Goal: Task Accomplishment & Management: Use online tool/utility

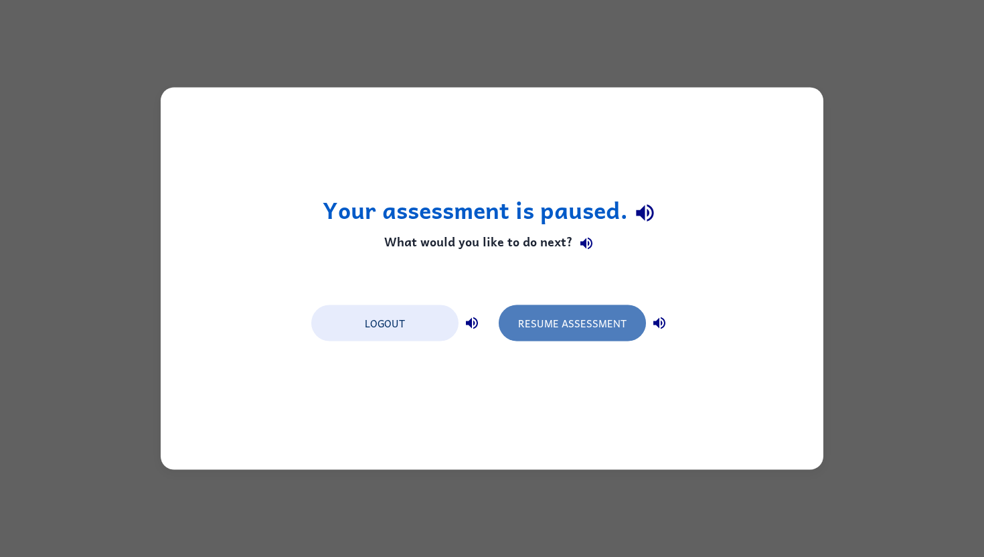
click at [529, 330] on button "Resume Assessment" at bounding box center [572, 323] width 147 height 36
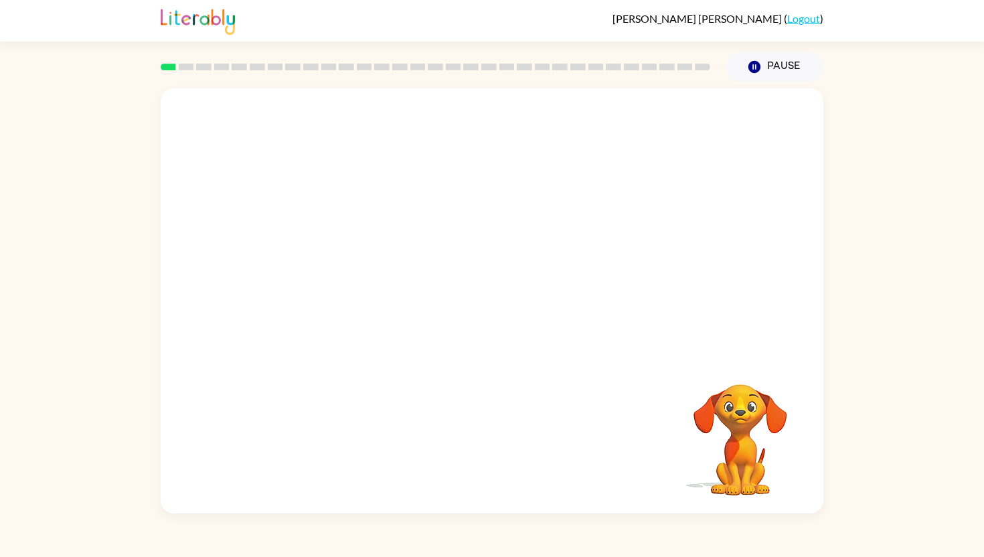
click at [437, 231] on video "Your browser must support playing .mp4 files to use Literably. Please try using…" at bounding box center [492, 222] width 663 height 268
click at [489, 296] on div at bounding box center [492, 307] width 86 height 49
click at [489, 296] on icon "button" at bounding box center [492, 307] width 23 height 23
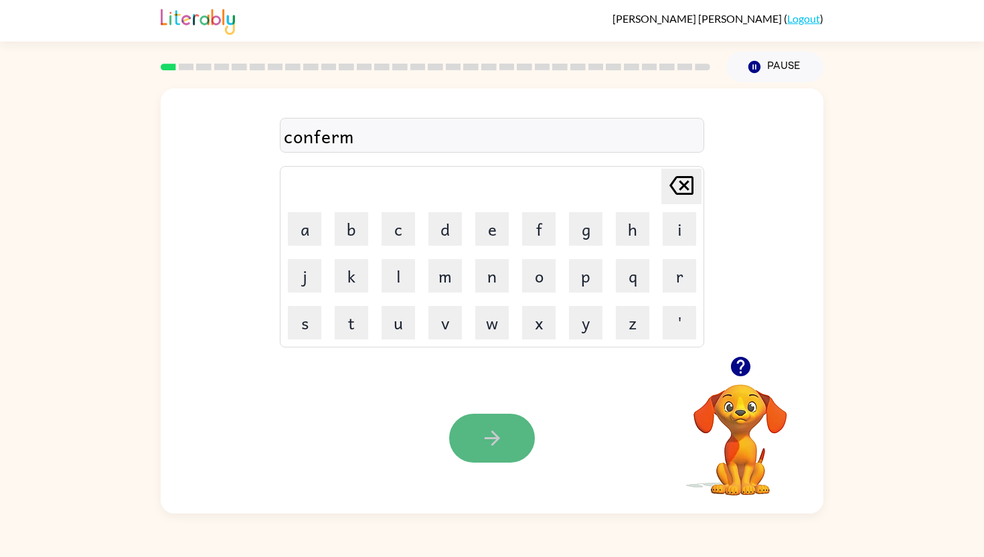
click at [494, 443] on icon "button" at bounding box center [491, 438] width 15 height 15
click at [506, 433] on button "button" at bounding box center [492, 438] width 86 height 49
click at [477, 427] on button "button" at bounding box center [492, 438] width 86 height 49
click at [488, 441] on icon "button" at bounding box center [492, 438] width 23 height 23
click at [490, 436] on icon "button" at bounding box center [492, 438] width 23 height 23
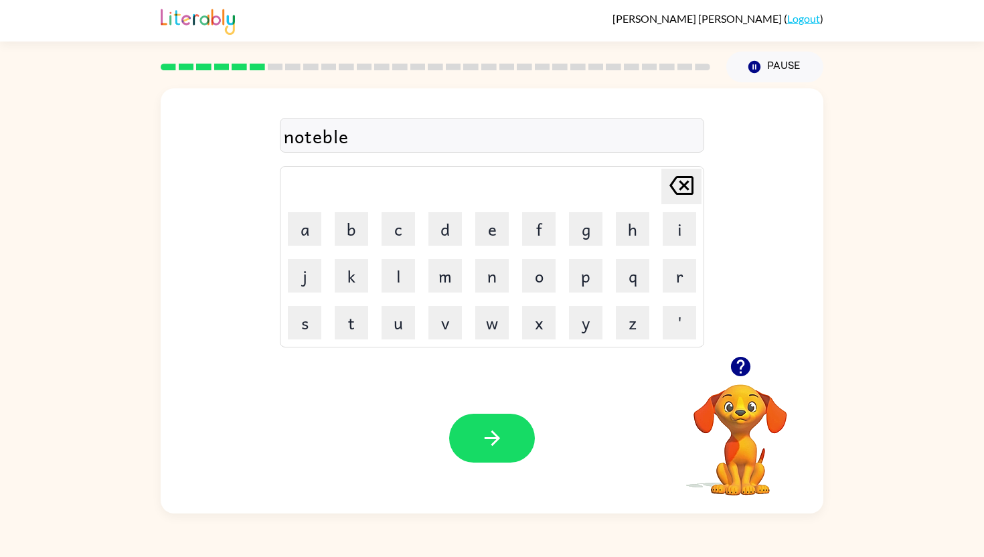
click at [447, 415] on div "Your browser must support playing .mp4 files to use Literably. Please try using…" at bounding box center [492, 438] width 663 height 151
click at [480, 437] on button "button" at bounding box center [492, 438] width 86 height 49
click at [478, 453] on button "button" at bounding box center [492, 438] width 86 height 49
click at [487, 437] on icon "button" at bounding box center [492, 438] width 23 height 23
click at [478, 453] on button "button" at bounding box center [492, 438] width 86 height 49
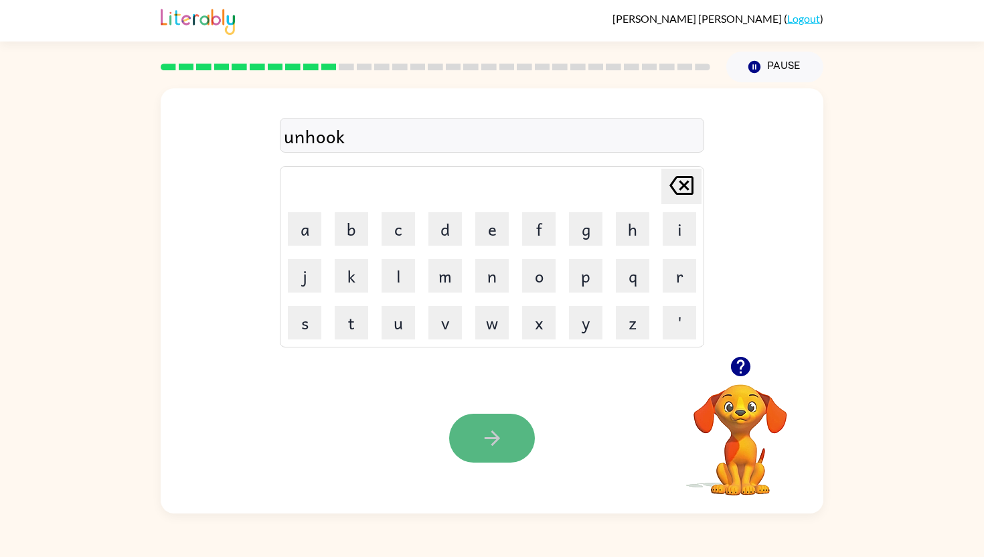
click at [492, 450] on button "button" at bounding box center [492, 438] width 86 height 49
click at [490, 439] on icon "button" at bounding box center [492, 438] width 23 height 23
click at [484, 445] on icon "button" at bounding box center [492, 438] width 23 height 23
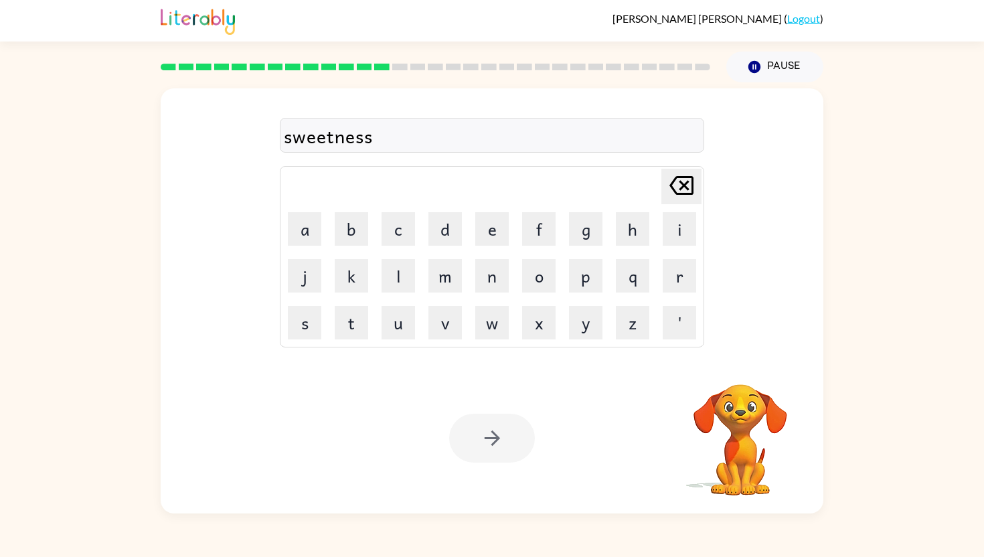
click at [463, 445] on div at bounding box center [492, 438] width 86 height 49
click at [463, 445] on button "button" at bounding box center [492, 438] width 86 height 49
click at [463, 433] on button "button" at bounding box center [492, 438] width 86 height 49
click at [481, 434] on div at bounding box center [492, 438] width 86 height 49
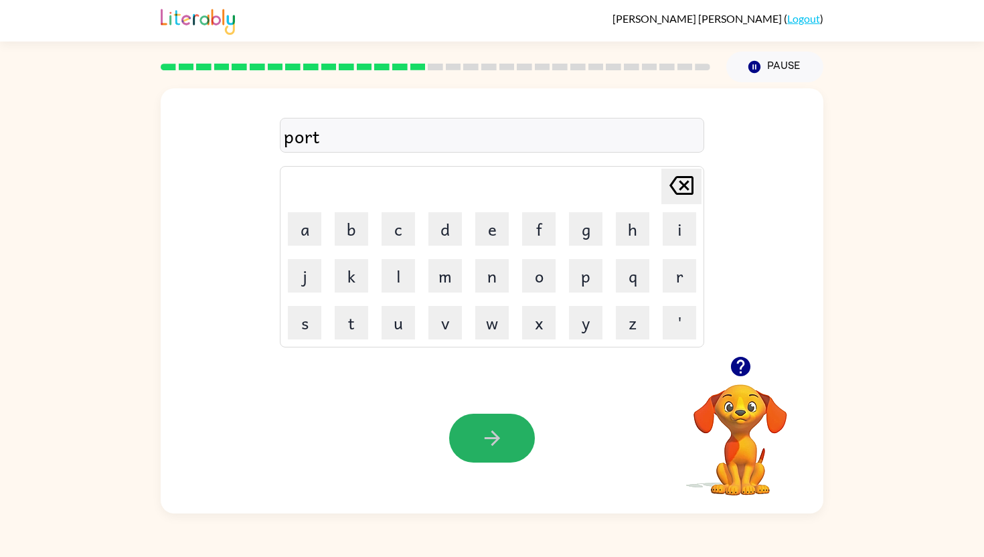
click at [481, 434] on icon "button" at bounding box center [492, 438] width 23 height 23
click at [484, 445] on div at bounding box center [492, 438] width 86 height 49
click at [484, 445] on icon "button" at bounding box center [492, 438] width 23 height 23
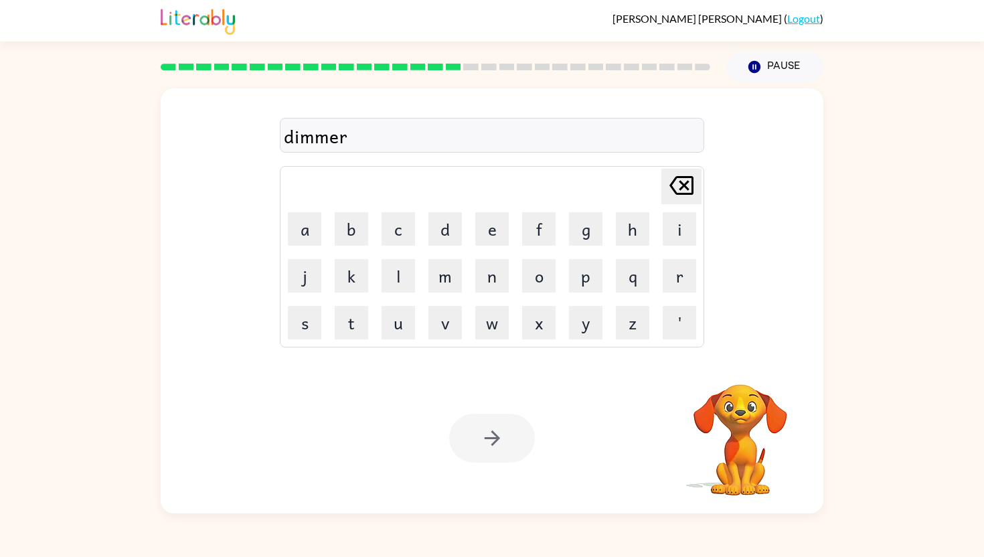
click at [481, 438] on div at bounding box center [492, 438] width 86 height 49
click at [482, 438] on icon "button" at bounding box center [492, 438] width 23 height 23
click at [482, 433] on icon "button" at bounding box center [492, 438] width 23 height 23
click at [472, 443] on button "button" at bounding box center [492, 438] width 86 height 49
click at [472, 443] on div at bounding box center [492, 438] width 86 height 49
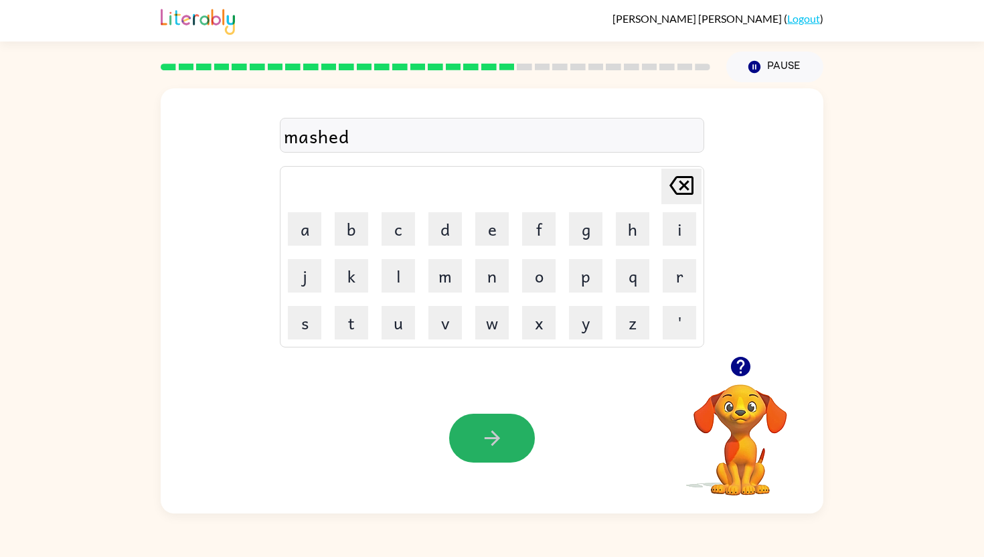
click at [472, 443] on button "button" at bounding box center [492, 438] width 86 height 49
click at [506, 435] on button "button" at bounding box center [492, 438] width 86 height 49
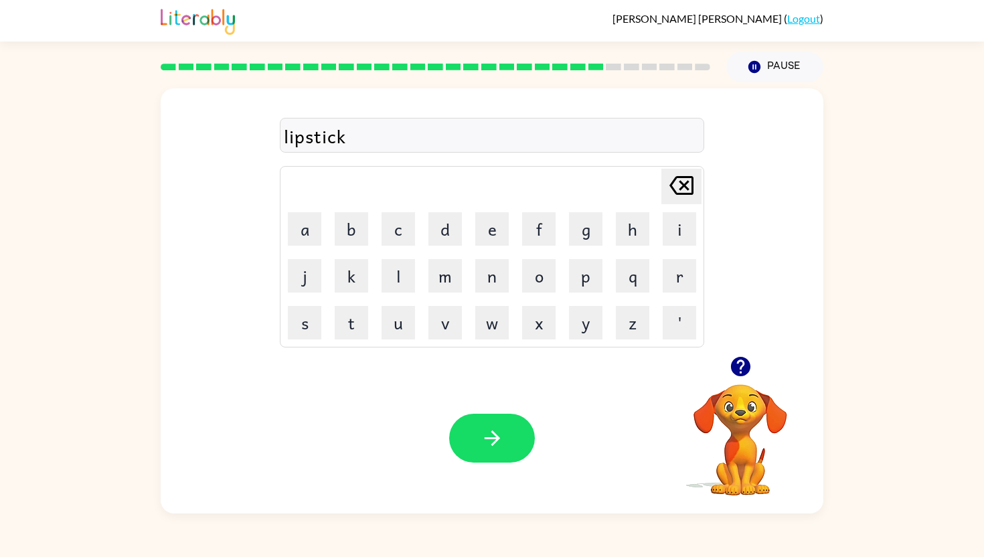
click at [506, 435] on button "button" at bounding box center [492, 438] width 86 height 49
click at [513, 440] on button "button" at bounding box center [492, 438] width 86 height 49
click at [490, 435] on icon "button" at bounding box center [492, 438] width 23 height 23
click at [488, 420] on button "button" at bounding box center [492, 438] width 86 height 49
click at [488, 419] on button "button" at bounding box center [492, 438] width 86 height 49
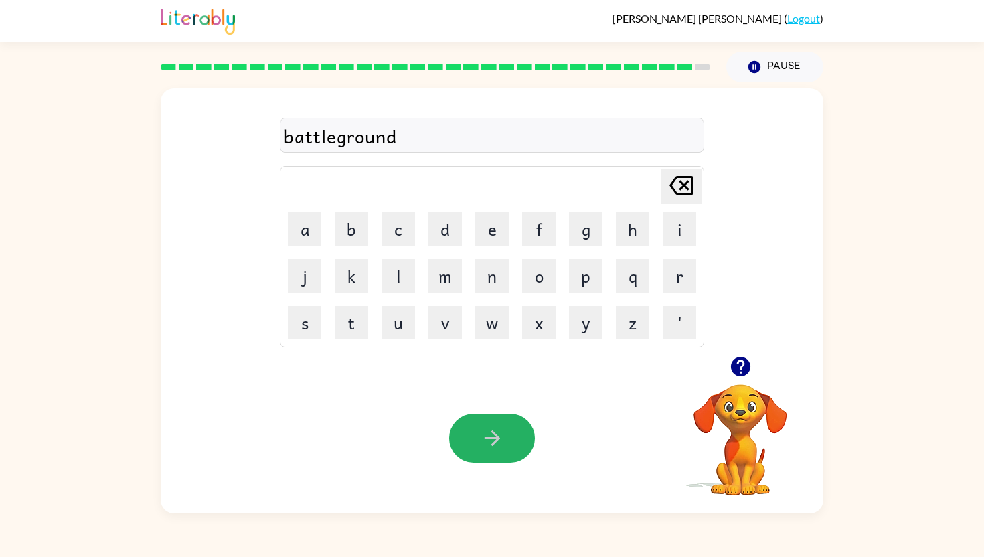
click at [487, 427] on icon "button" at bounding box center [492, 438] width 23 height 23
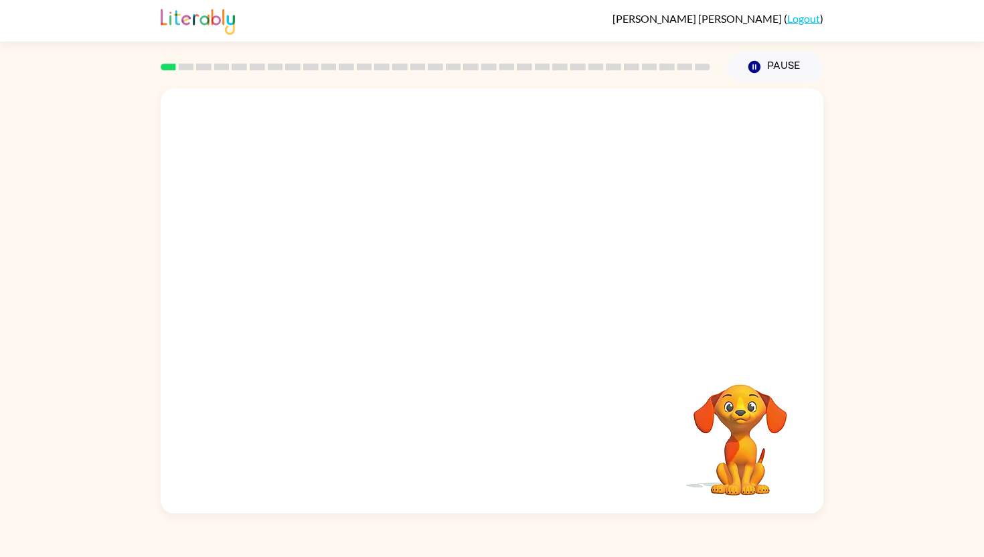
click at [305, 279] on video "Your browser must support playing .mp4 files to use Literably. Please try using…" at bounding box center [492, 222] width 663 height 268
click at [701, 133] on video "Your browser must support playing .mp4 files to use Literably. Please try using…" at bounding box center [492, 222] width 663 height 268
click at [475, 317] on button "button" at bounding box center [492, 307] width 86 height 49
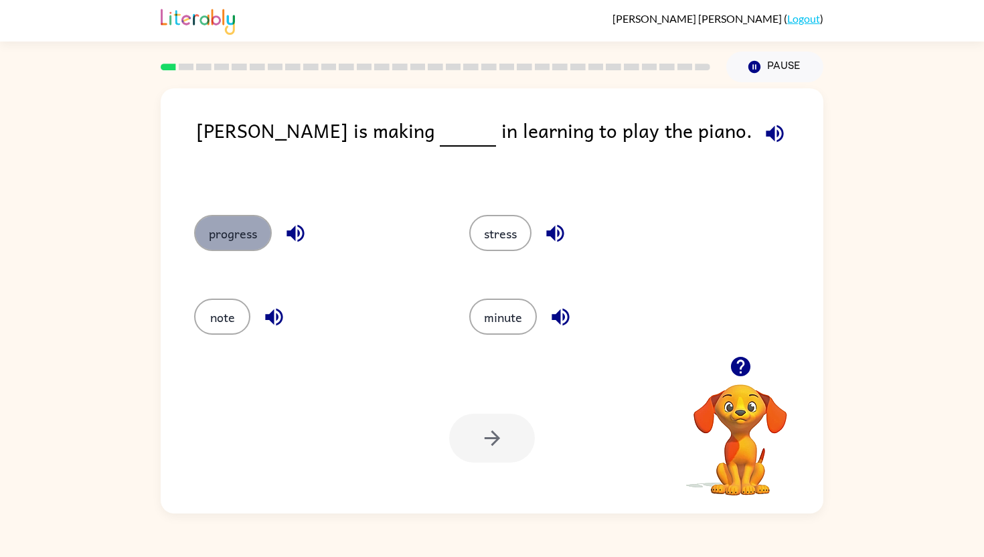
click at [230, 226] on button "progress" at bounding box center [233, 233] width 78 height 36
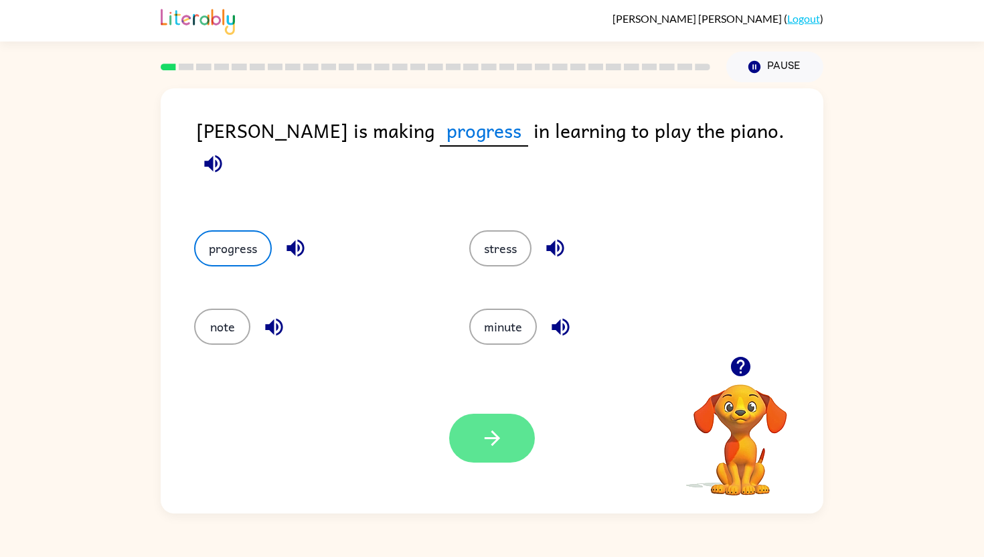
click at [492, 433] on icon "button" at bounding box center [492, 438] width 23 height 23
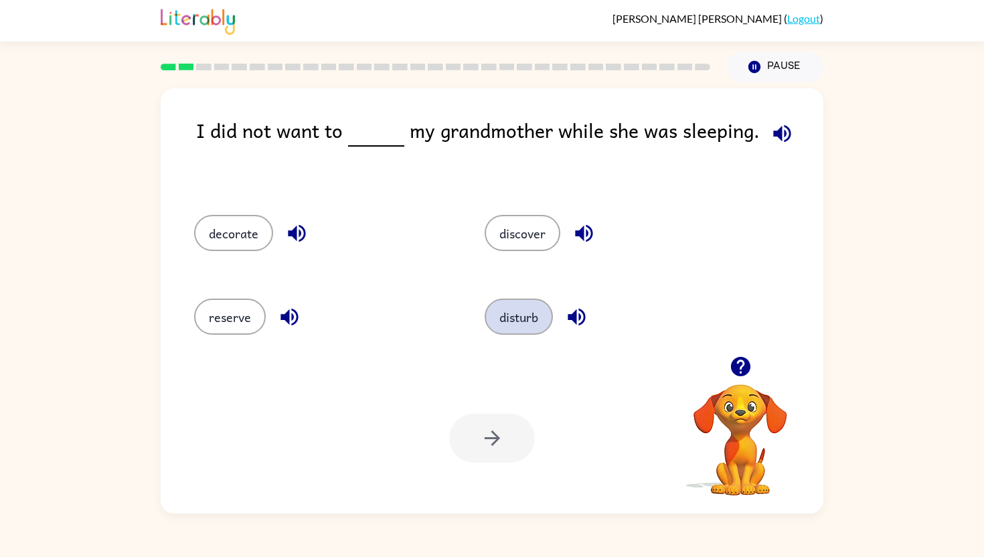
click at [534, 313] on button "disturb" at bounding box center [519, 317] width 68 height 36
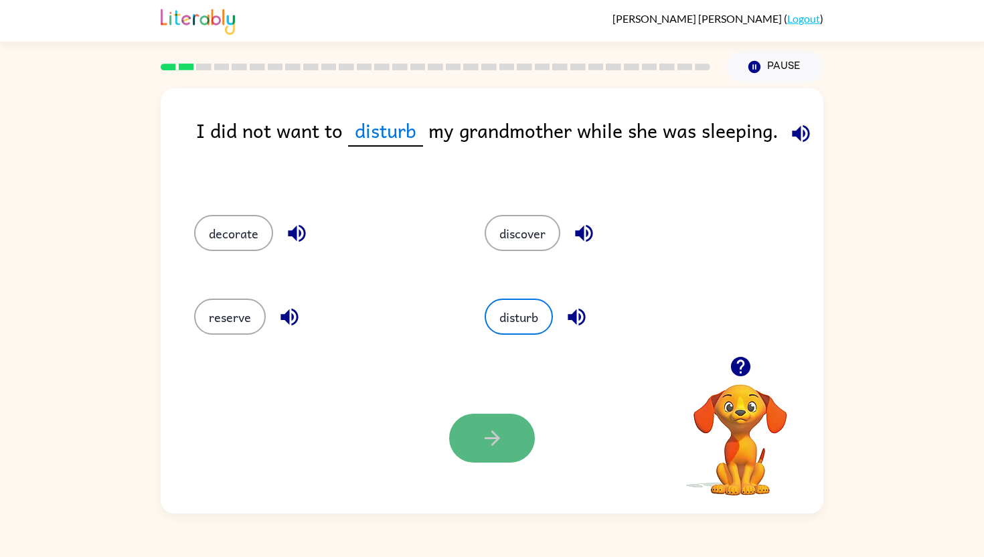
click at [499, 445] on icon "button" at bounding box center [492, 438] width 23 height 23
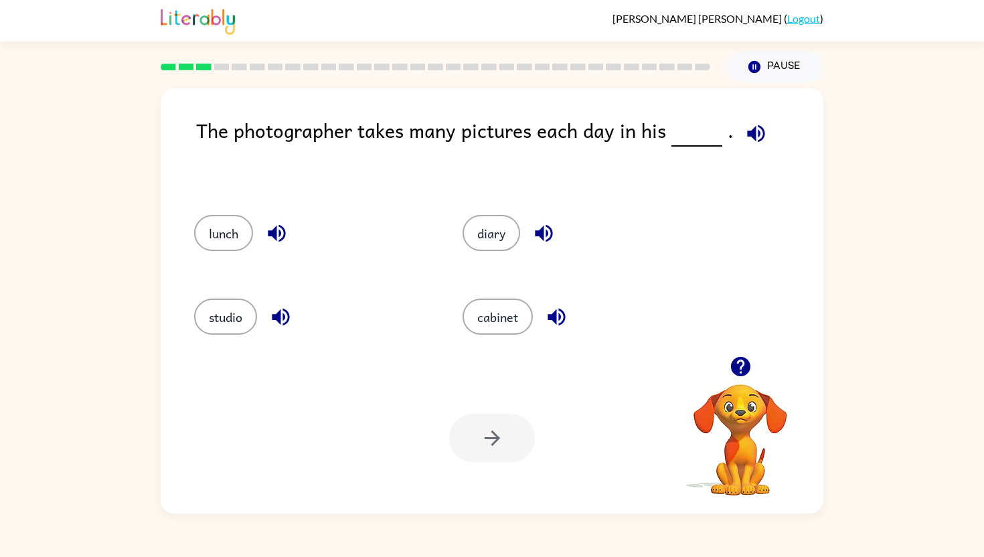
click at [755, 136] on icon "button" at bounding box center [756, 133] width 23 height 23
click at [224, 323] on button "studio" at bounding box center [225, 317] width 63 height 36
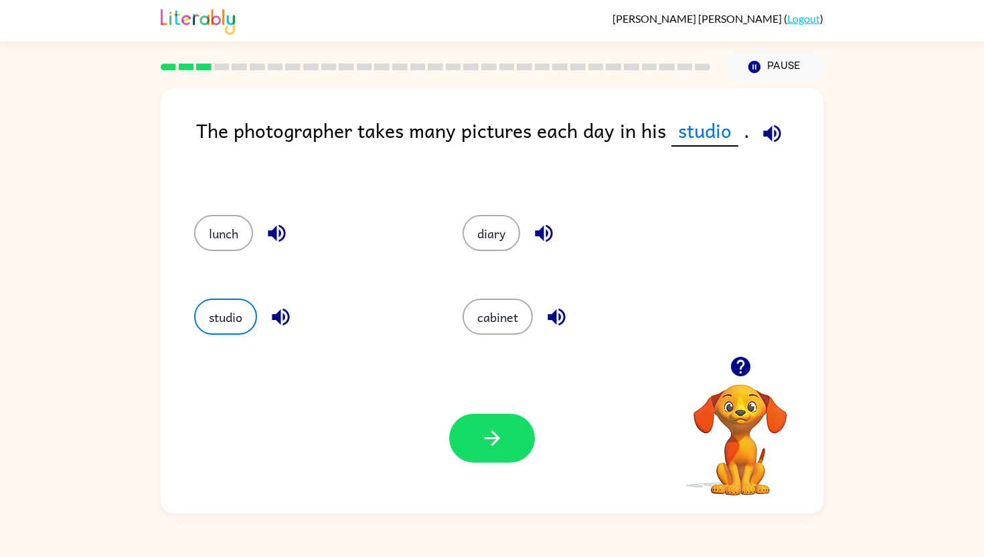
click at [506, 455] on button "button" at bounding box center [492, 438] width 86 height 49
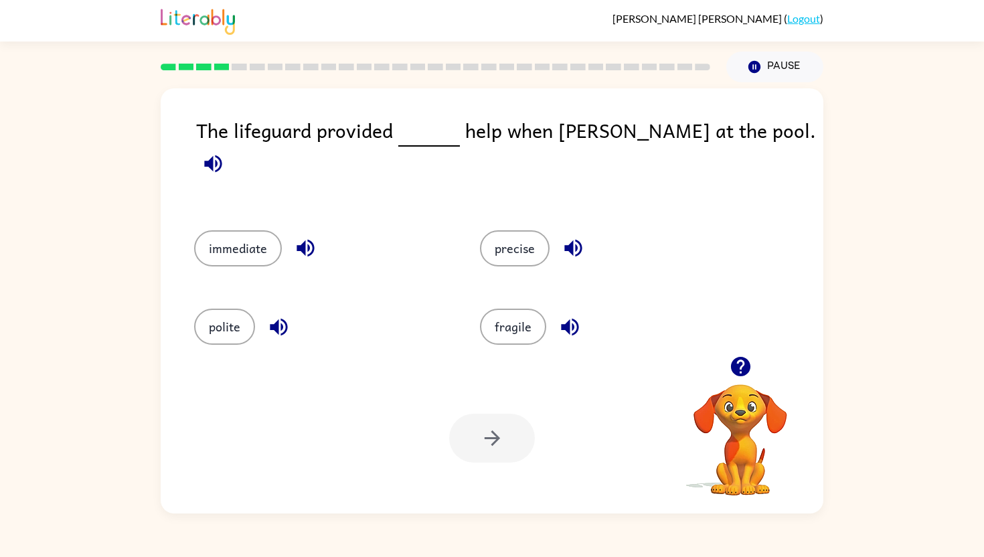
click at [230, 147] on button "button" at bounding box center [213, 164] width 34 height 34
click at [226, 241] on button "immediate" at bounding box center [238, 248] width 88 height 36
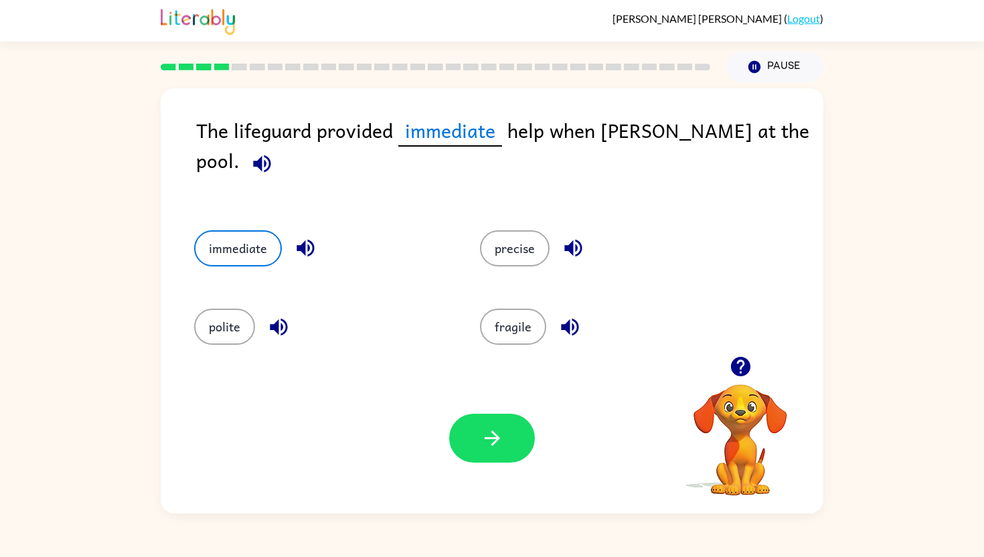
click at [274, 152] on icon "button" at bounding box center [261, 163] width 23 height 23
click at [495, 433] on icon "button" at bounding box center [492, 438] width 23 height 23
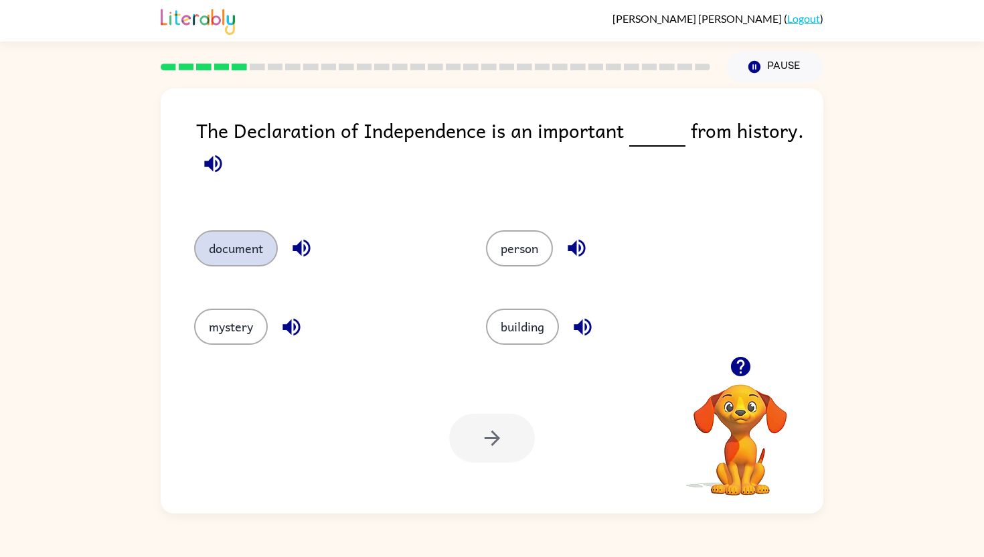
click at [256, 238] on button "document" at bounding box center [236, 248] width 84 height 36
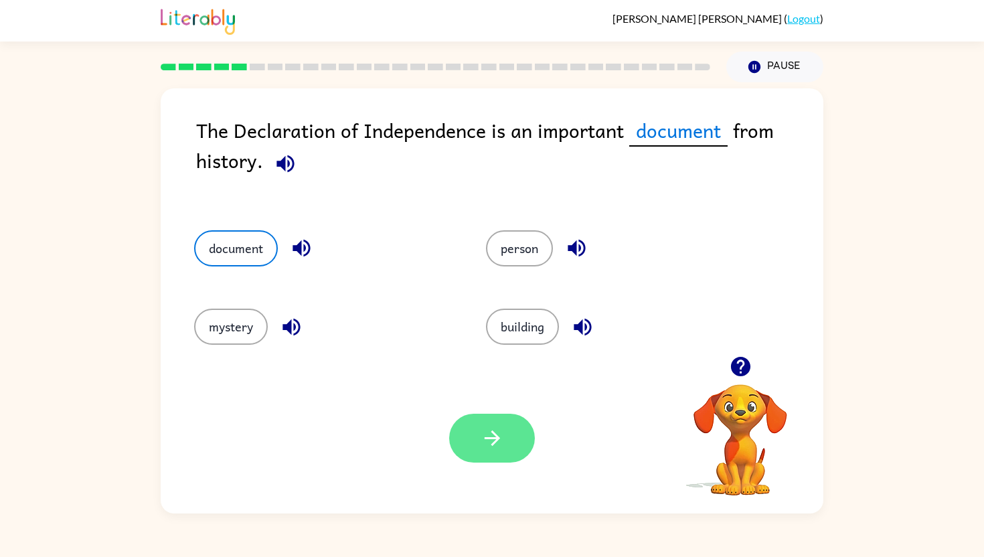
click at [481, 440] on icon "button" at bounding box center [492, 438] width 23 height 23
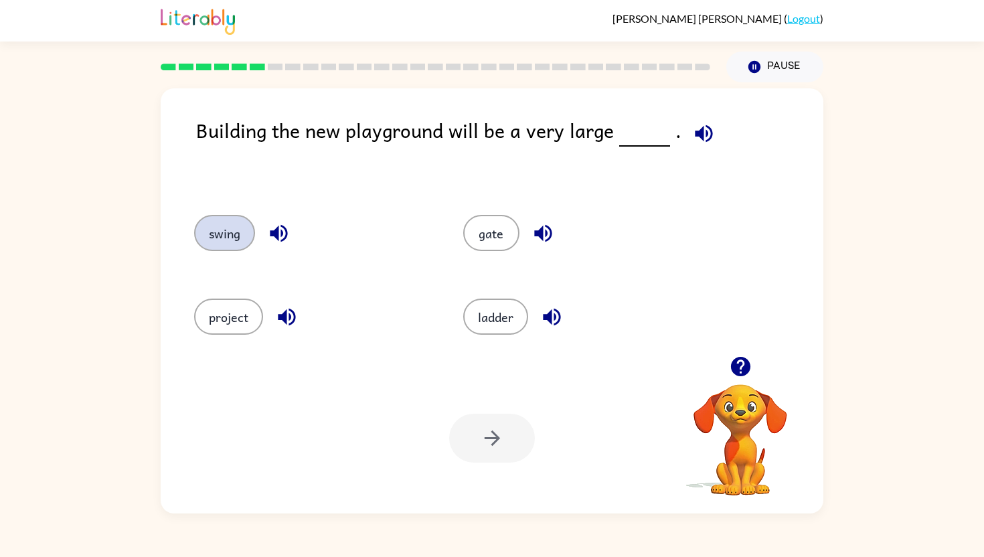
click at [227, 233] on button "swing" at bounding box center [224, 233] width 61 height 36
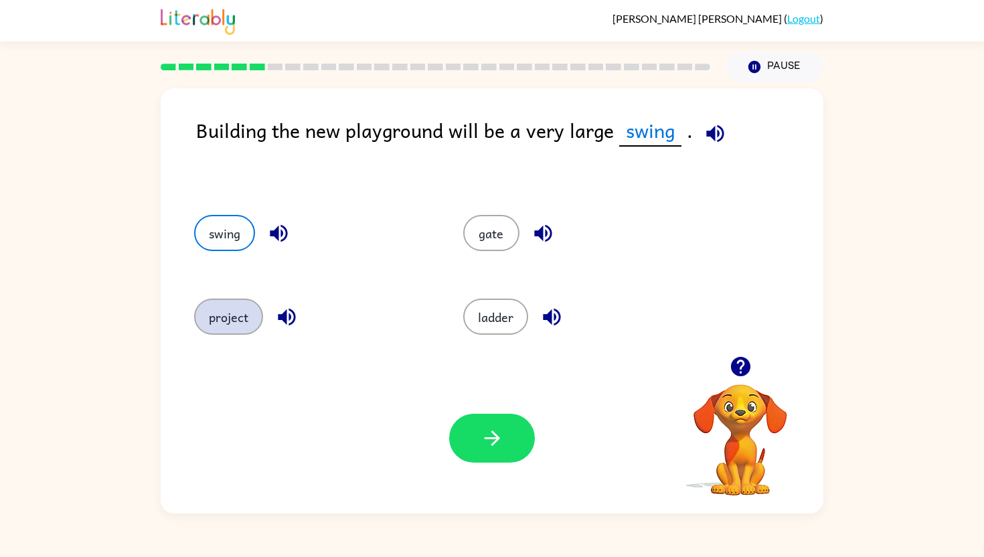
click at [237, 323] on button "project" at bounding box center [228, 317] width 69 height 36
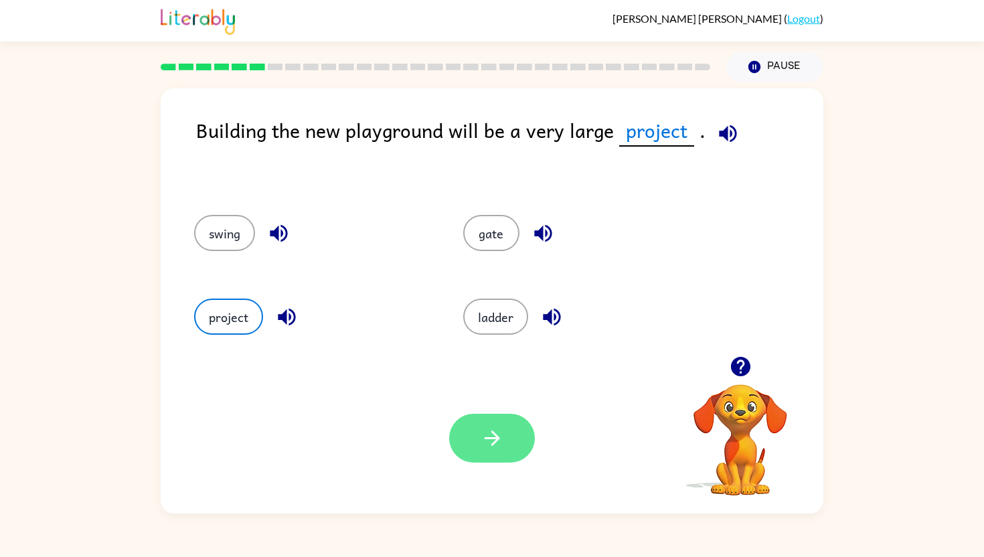
click at [498, 435] on icon "button" at bounding box center [492, 438] width 23 height 23
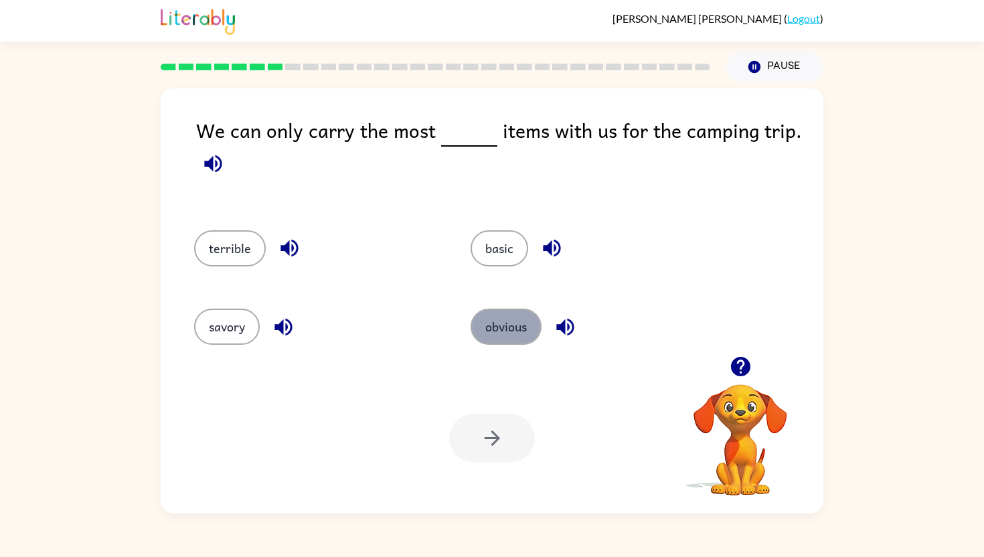
click at [516, 332] on button "obvious" at bounding box center [506, 327] width 71 height 36
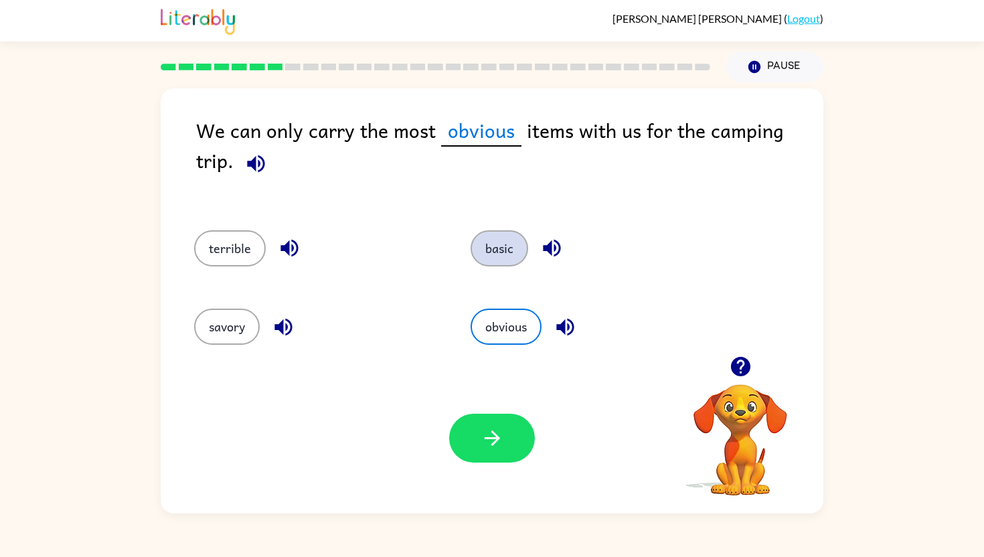
click at [508, 256] on button "basic" at bounding box center [500, 248] width 58 height 36
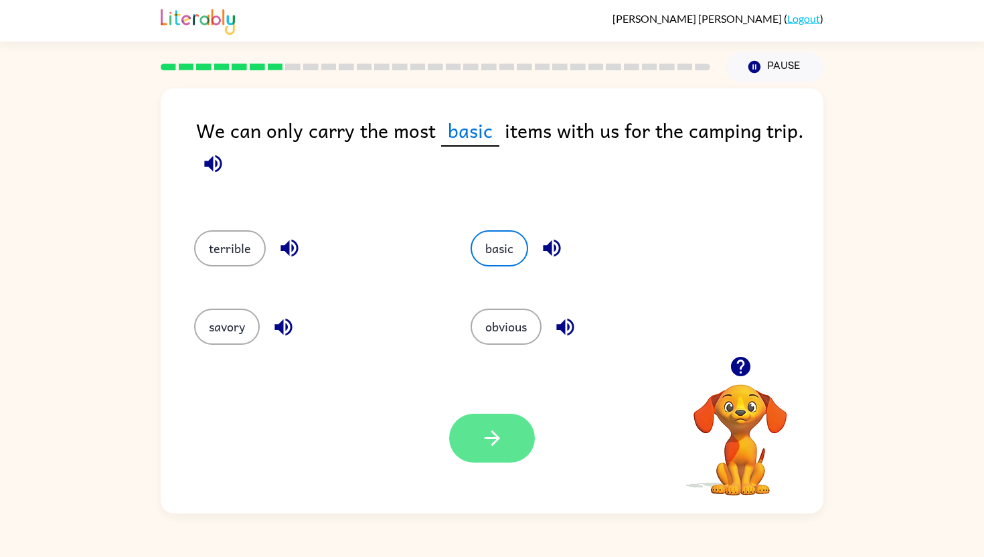
click at [507, 419] on button "button" at bounding box center [492, 438] width 86 height 49
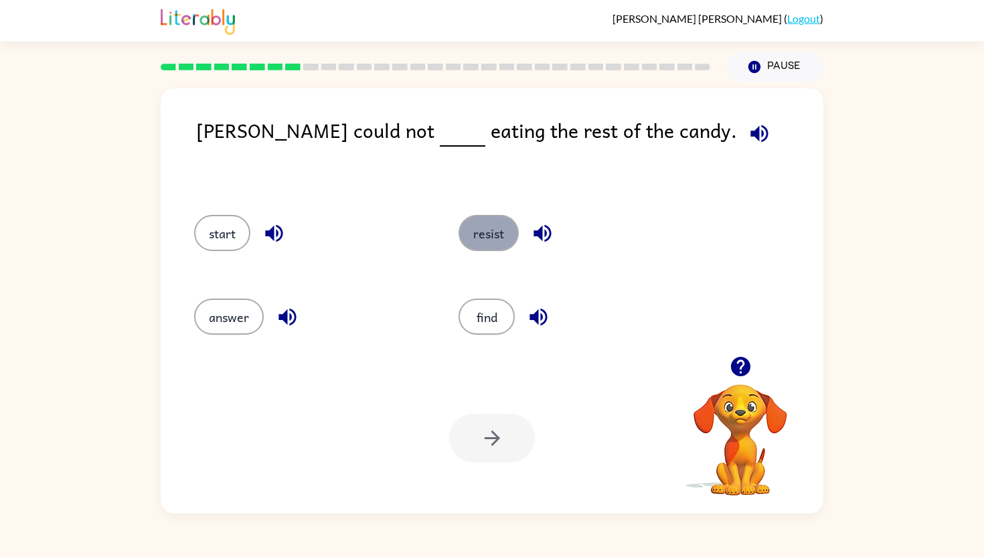
click at [491, 238] on button "resist" at bounding box center [489, 233] width 60 height 36
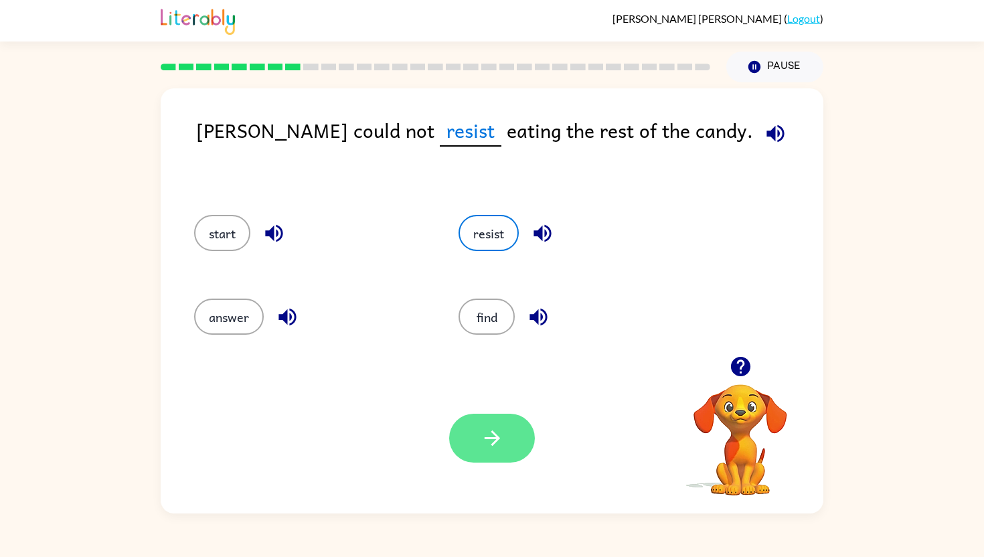
click at [496, 444] on icon "button" at bounding box center [492, 438] width 23 height 23
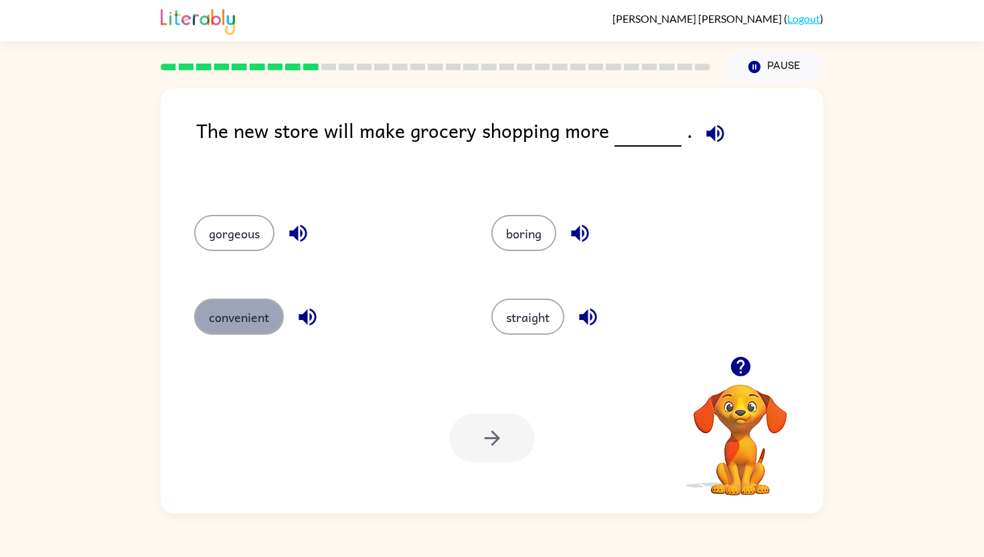
click at [225, 314] on button "convenient" at bounding box center [239, 317] width 90 height 36
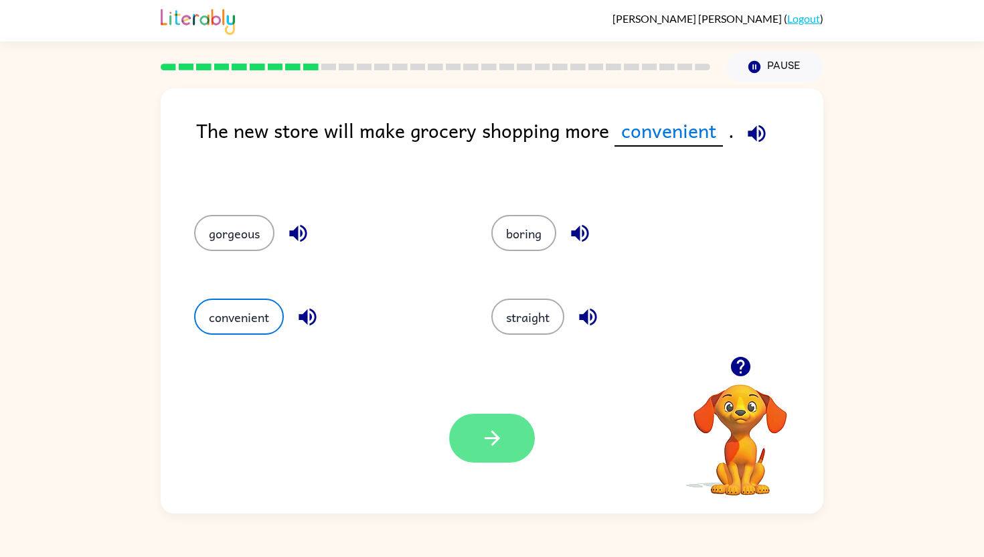
click at [504, 449] on icon "button" at bounding box center [492, 438] width 23 height 23
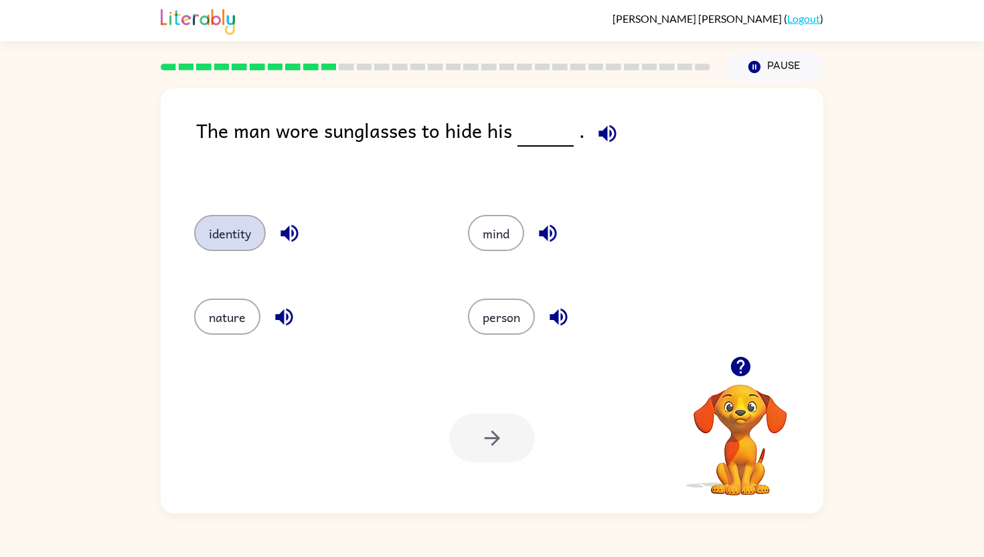
click at [233, 234] on button "identity" at bounding box center [230, 233] width 72 height 36
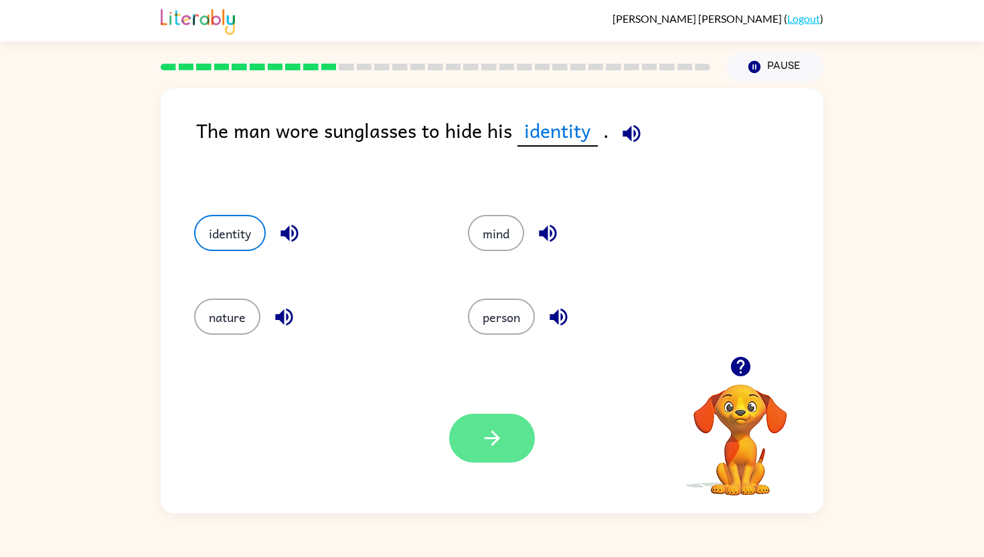
click at [487, 441] on icon "button" at bounding box center [492, 438] width 23 height 23
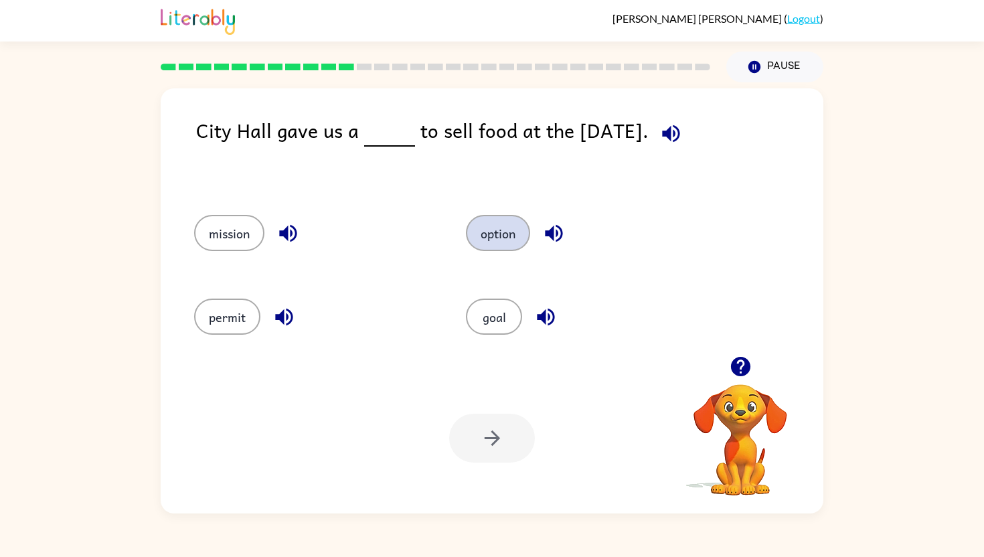
click at [484, 240] on button "option" at bounding box center [498, 233] width 64 height 36
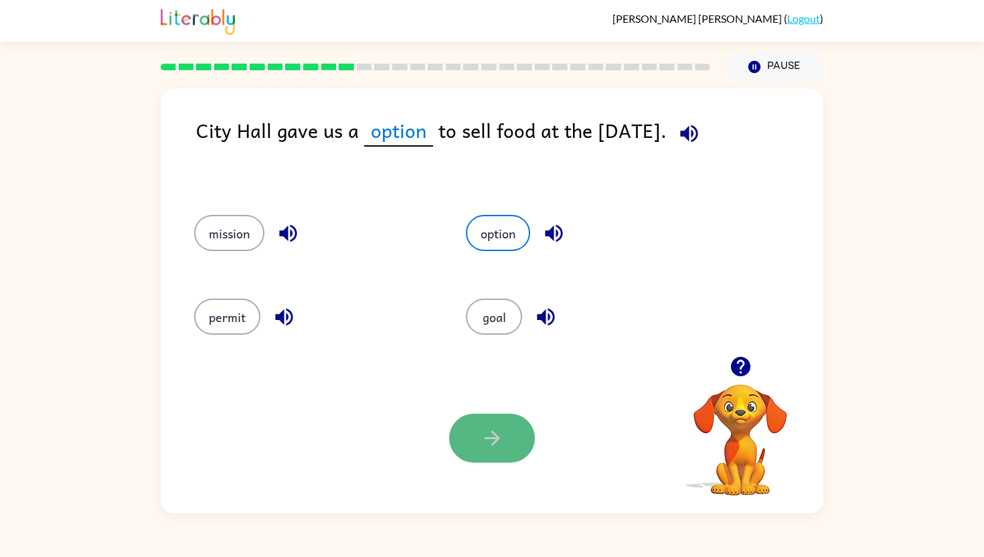
click at [481, 447] on icon "button" at bounding box center [492, 438] width 23 height 23
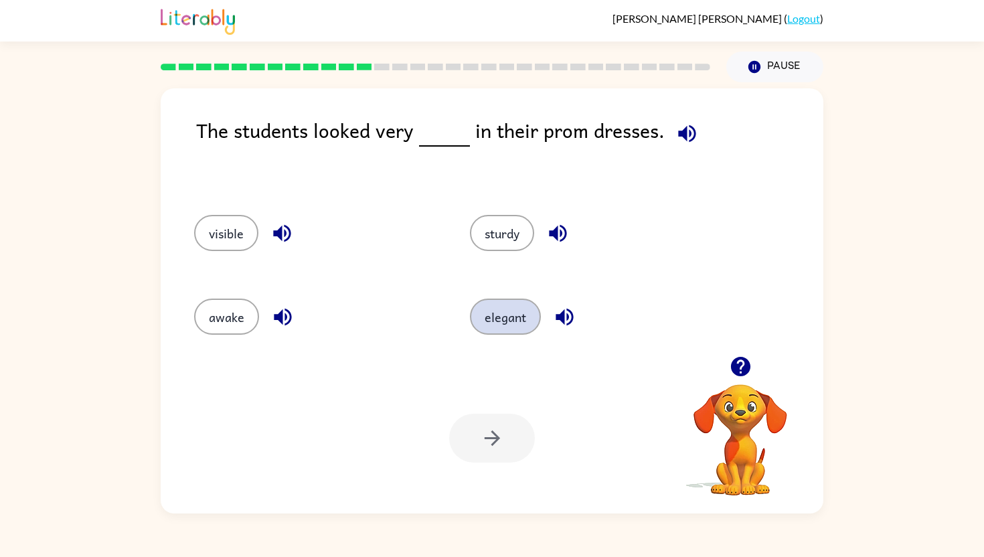
click at [513, 321] on button "elegant" at bounding box center [505, 317] width 71 height 36
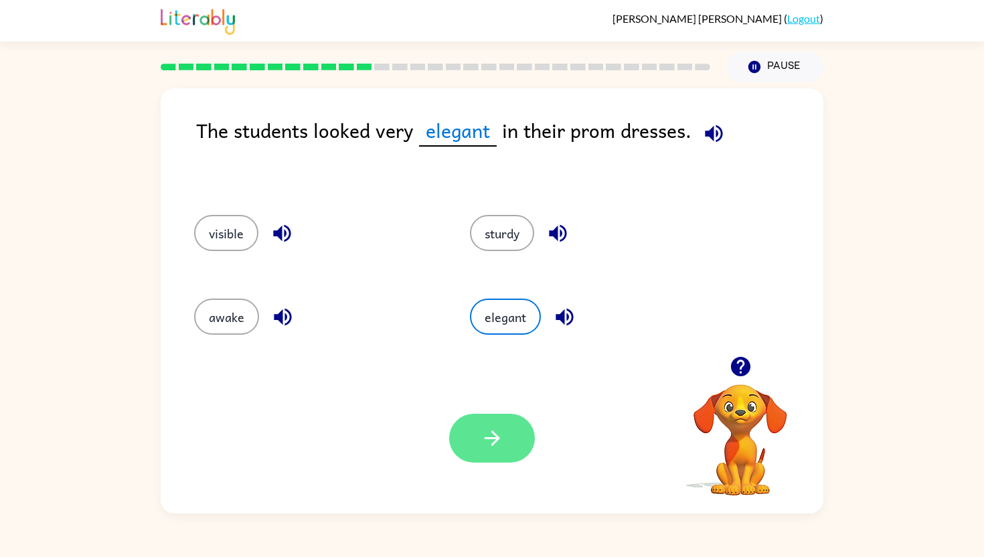
click at [481, 430] on icon "button" at bounding box center [492, 438] width 23 height 23
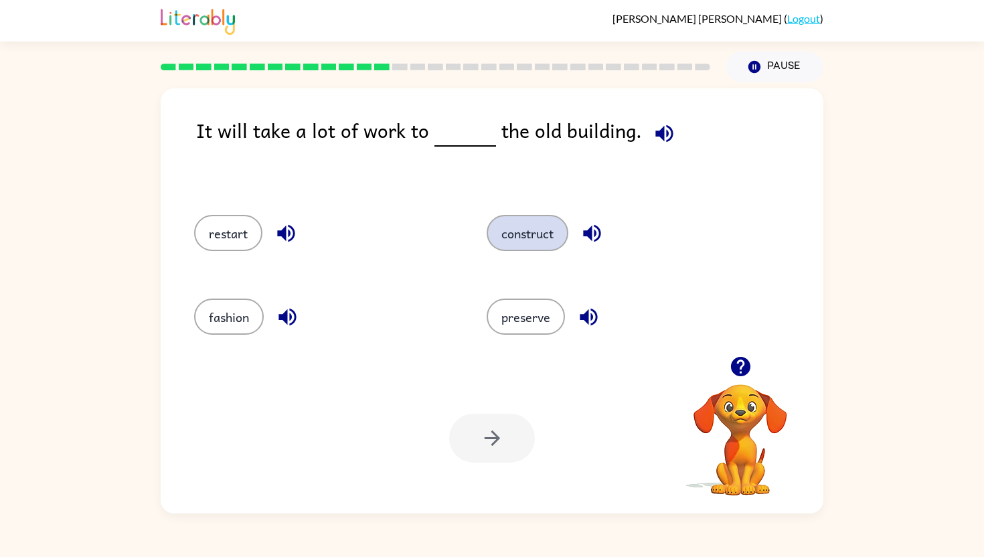
click at [512, 224] on button "construct" at bounding box center [528, 233] width 82 height 36
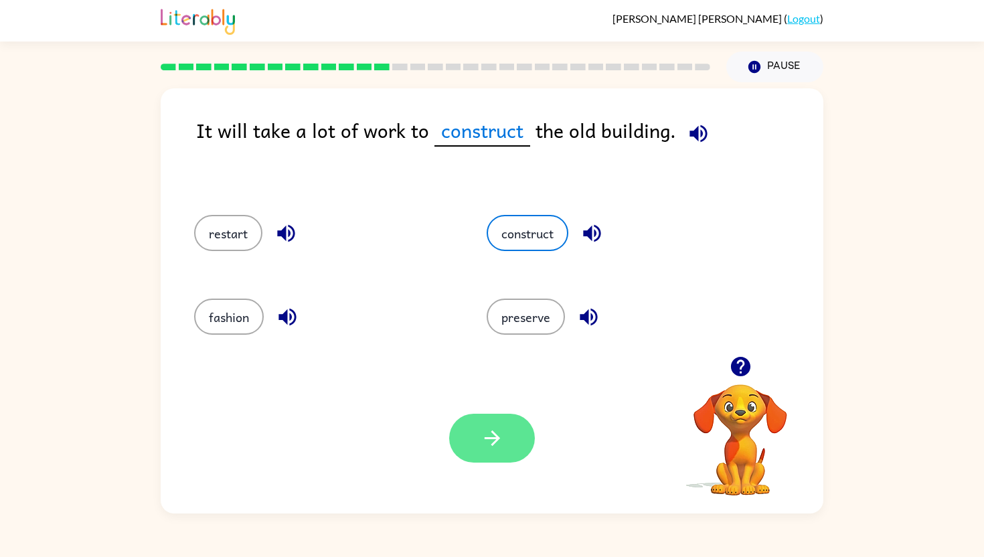
click at [481, 447] on icon "button" at bounding box center [492, 438] width 23 height 23
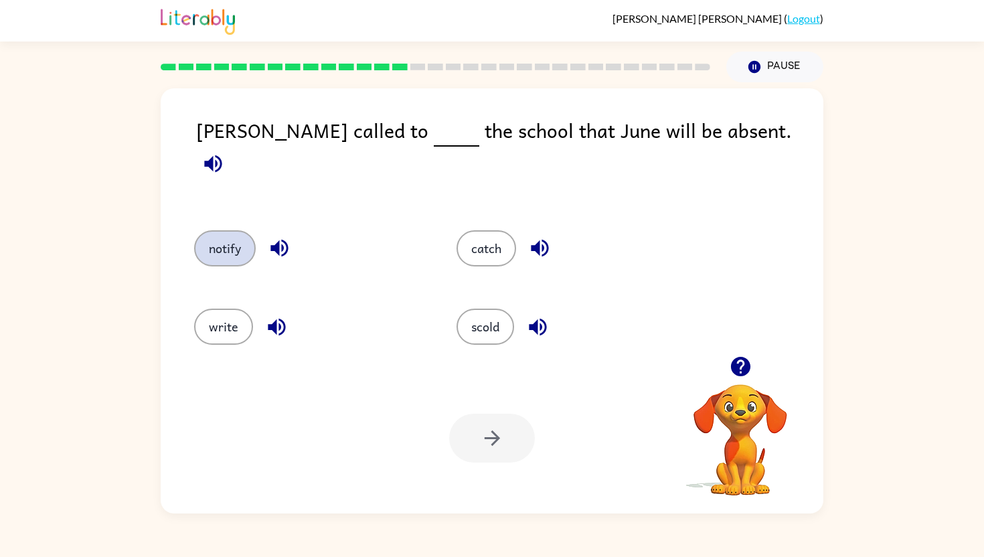
click at [233, 241] on button "notify" at bounding box center [225, 248] width 62 height 36
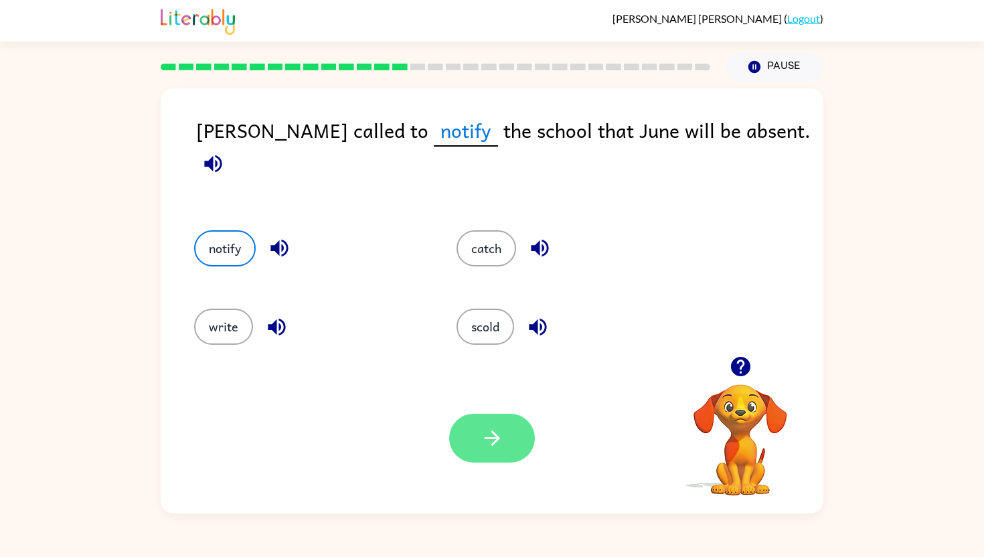
click at [498, 424] on button "button" at bounding box center [492, 438] width 86 height 49
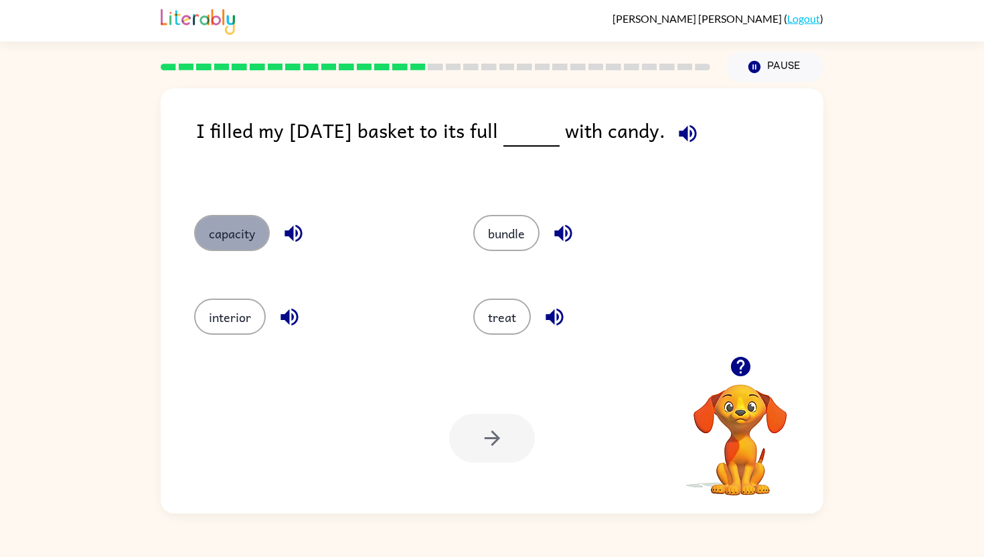
click at [233, 229] on button "capacity" at bounding box center [232, 233] width 76 height 36
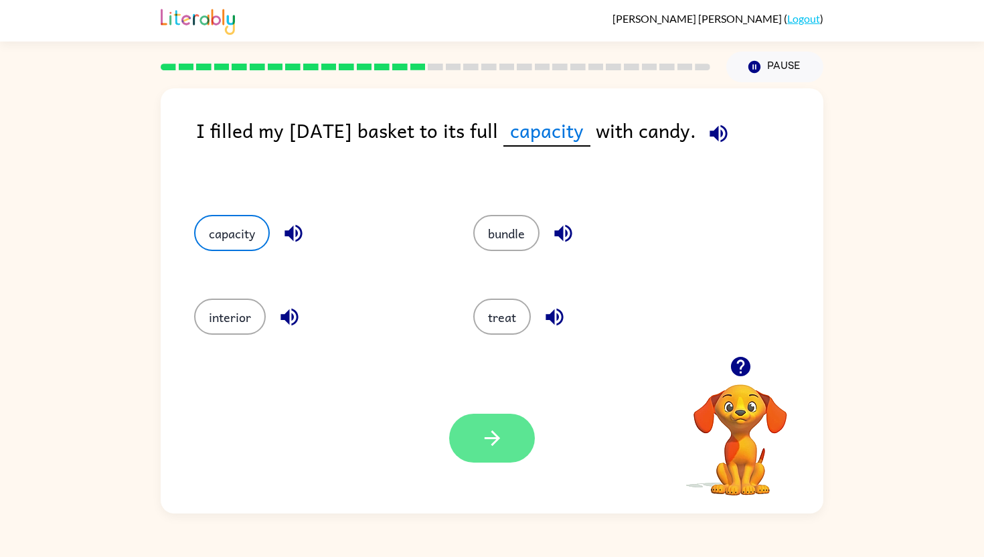
click at [488, 418] on button "button" at bounding box center [492, 438] width 86 height 49
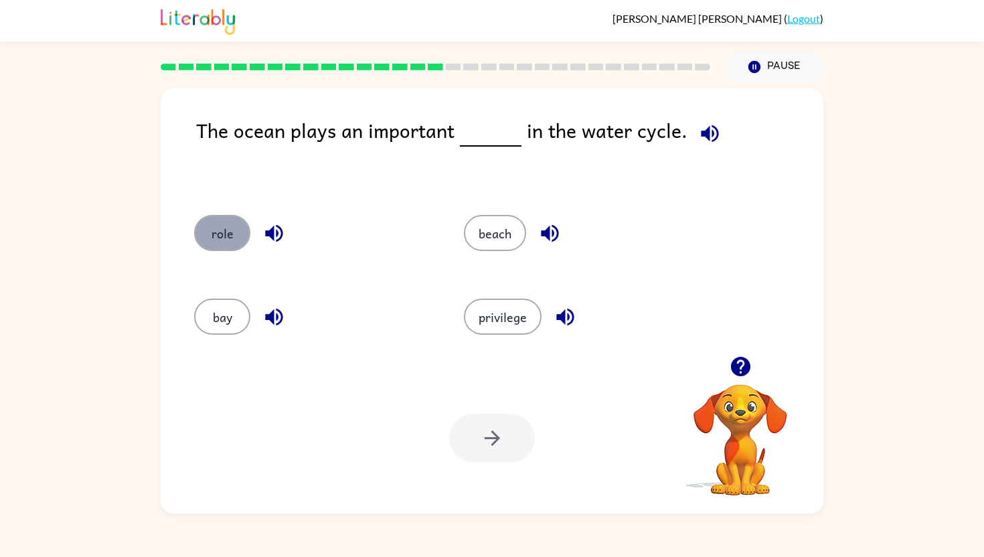
click at [216, 235] on button "role" at bounding box center [222, 233] width 56 height 36
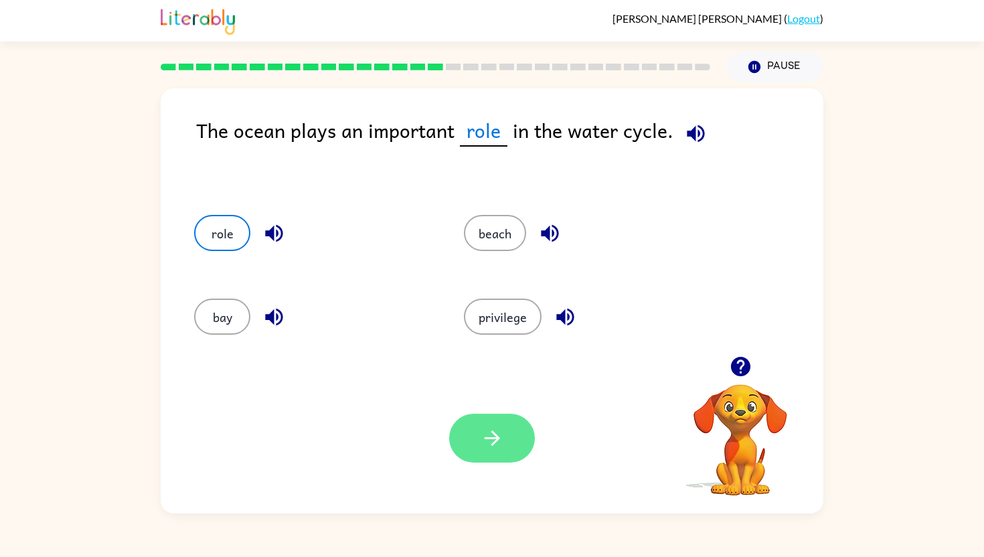
click at [509, 425] on button "button" at bounding box center [492, 438] width 86 height 49
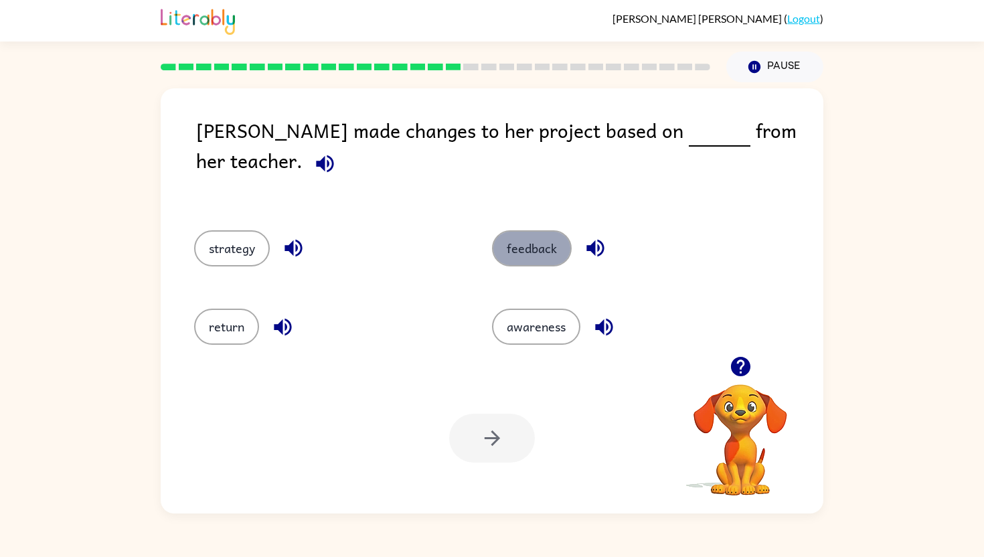
click at [529, 230] on button "feedback" at bounding box center [532, 248] width 80 height 36
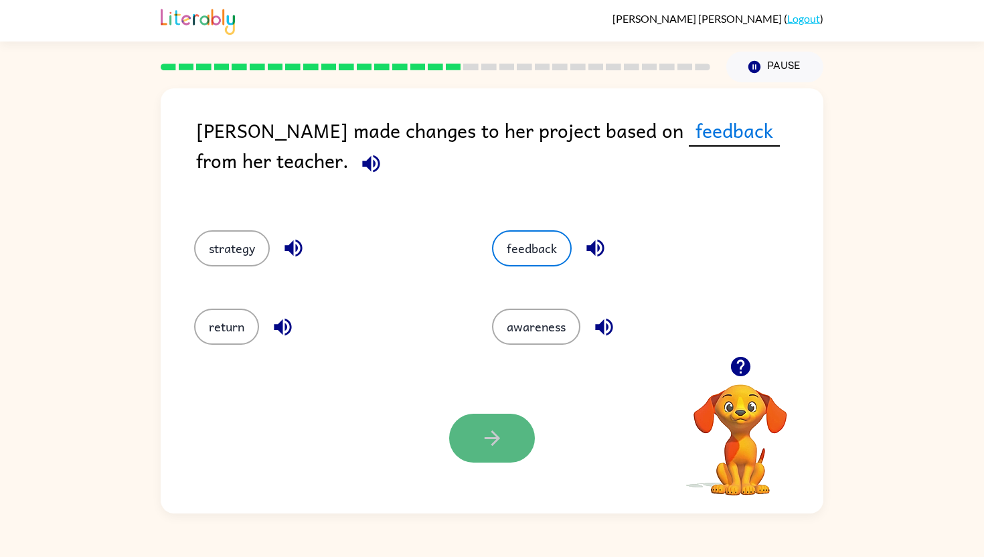
click at [510, 445] on button "button" at bounding box center [492, 438] width 86 height 49
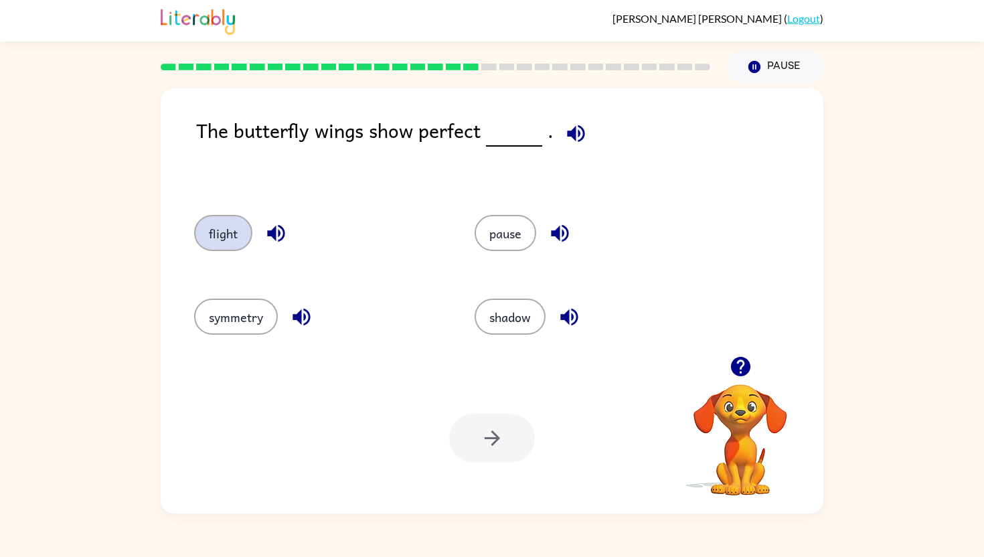
click at [231, 228] on button "flight" at bounding box center [223, 233] width 58 height 36
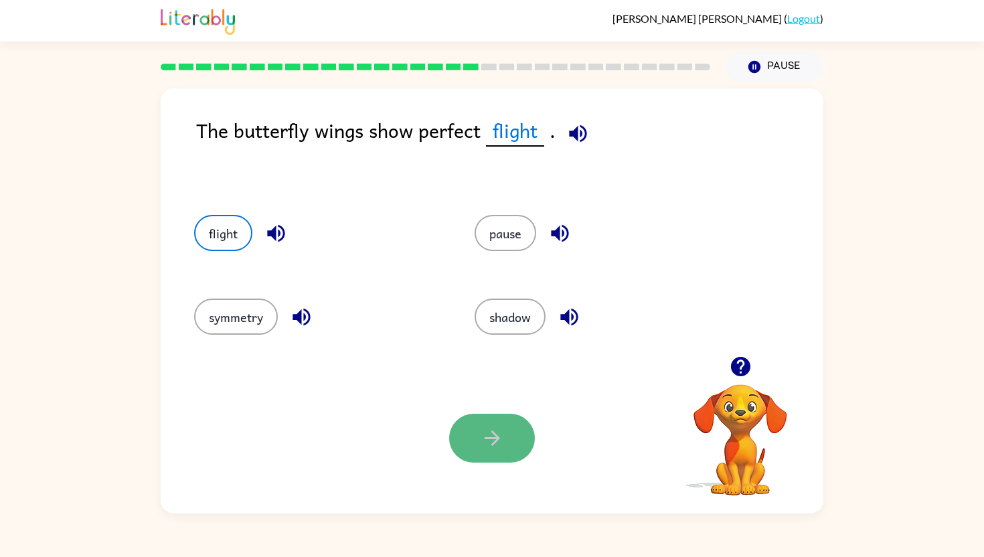
click at [474, 436] on button "button" at bounding box center [492, 438] width 86 height 49
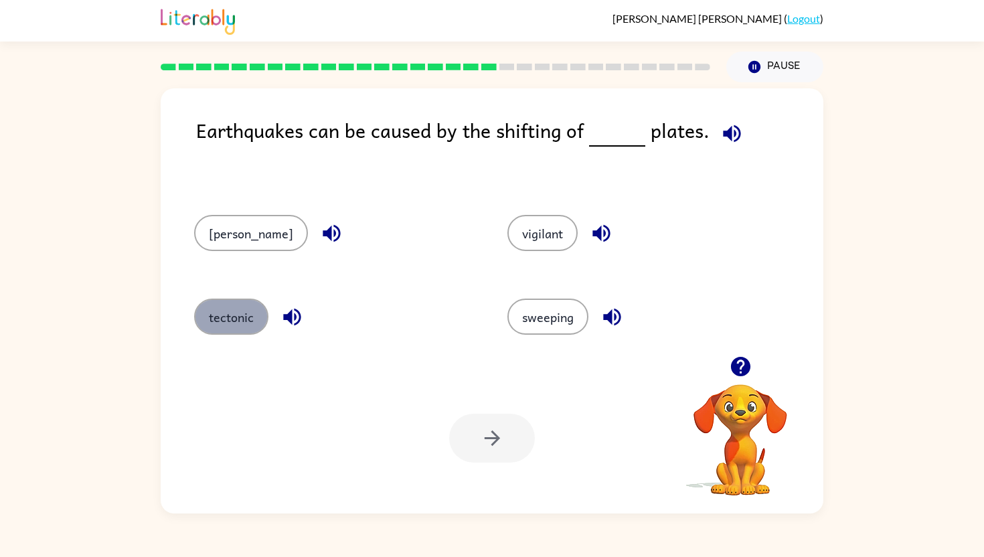
click at [240, 310] on button "tectonic" at bounding box center [231, 317] width 74 height 36
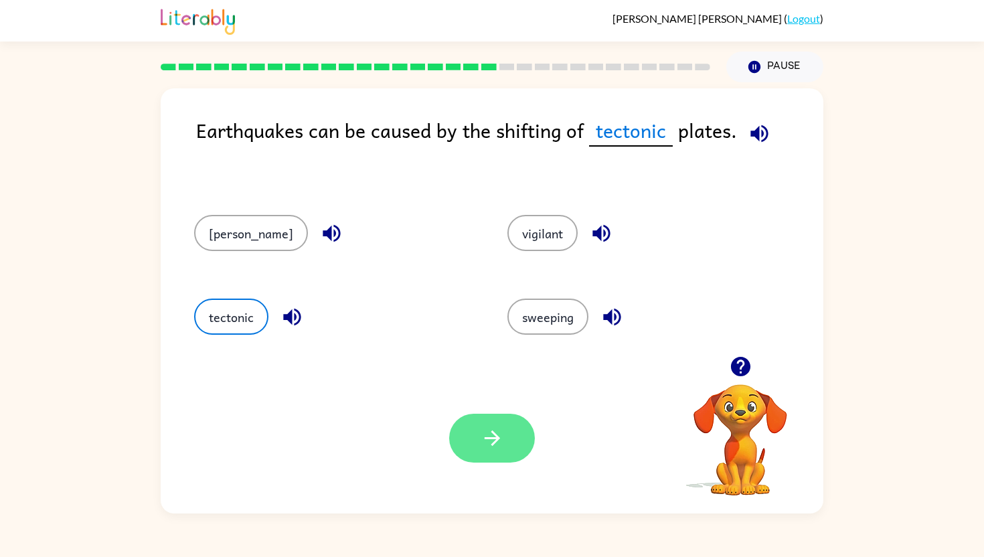
click at [485, 423] on button "button" at bounding box center [492, 438] width 86 height 49
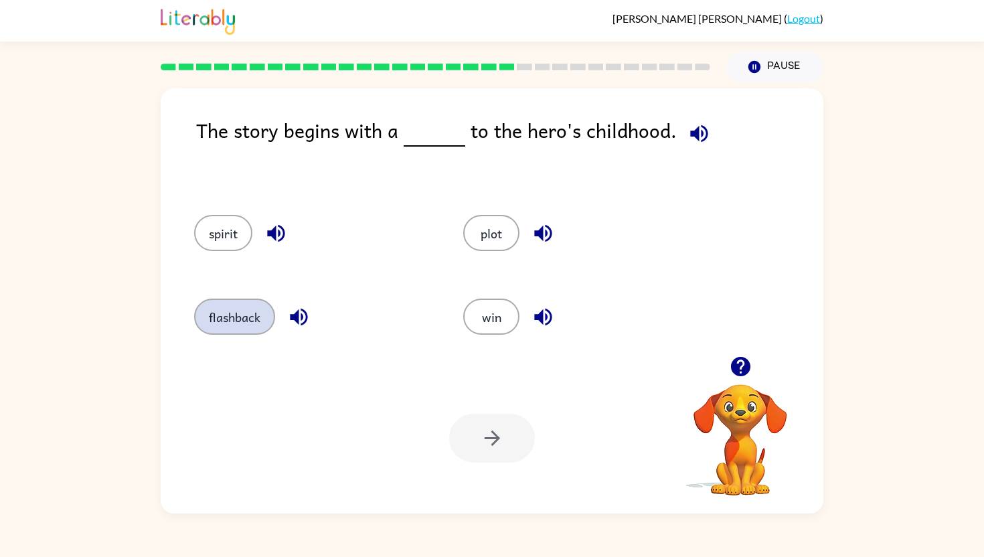
click at [224, 329] on button "flashback" at bounding box center [234, 317] width 81 height 36
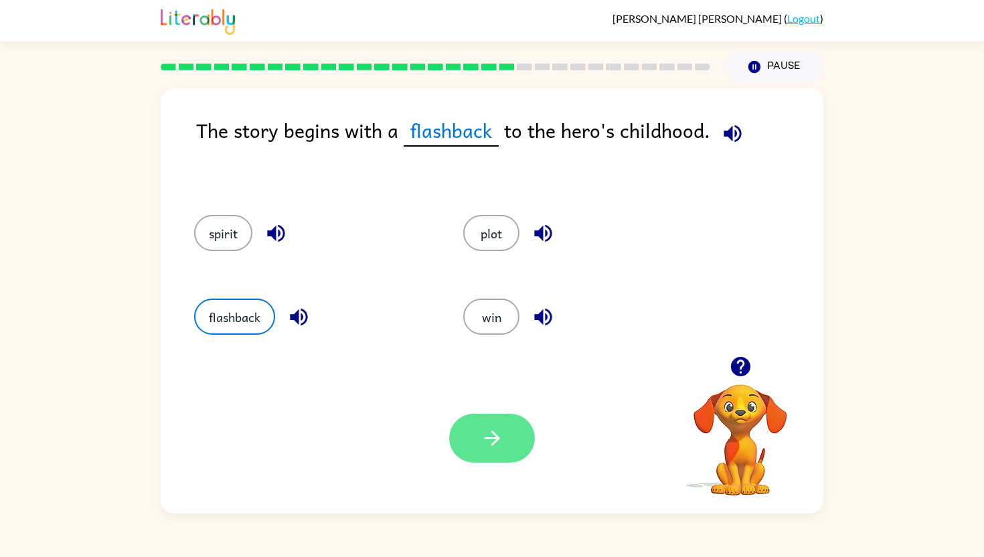
click at [514, 449] on button "button" at bounding box center [492, 438] width 86 height 49
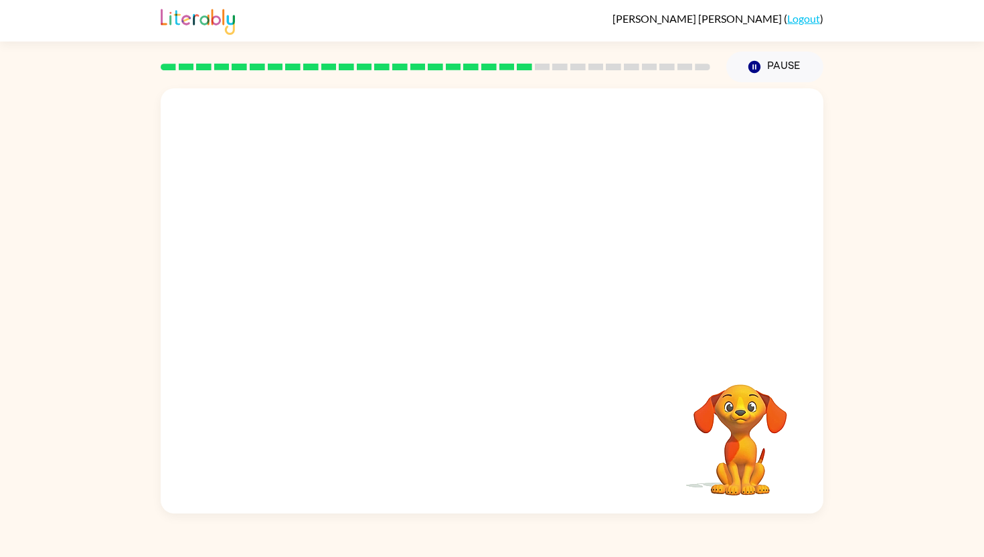
click at [361, 305] on video "Your browser must support playing .mp4 files to use Literably. Please try using…" at bounding box center [492, 222] width 663 height 268
click at [345, 305] on video "Your browser must support playing .mp4 files to use Literably. Please try using…" at bounding box center [492, 222] width 663 height 268
click at [507, 311] on button "button" at bounding box center [492, 307] width 86 height 49
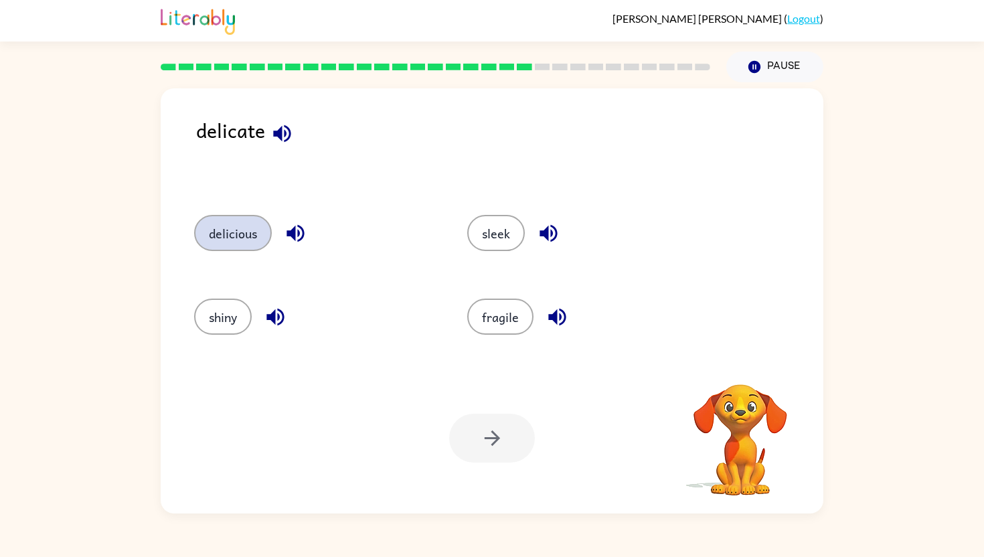
click at [242, 239] on button "delicious" at bounding box center [233, 233] width 78 height 36
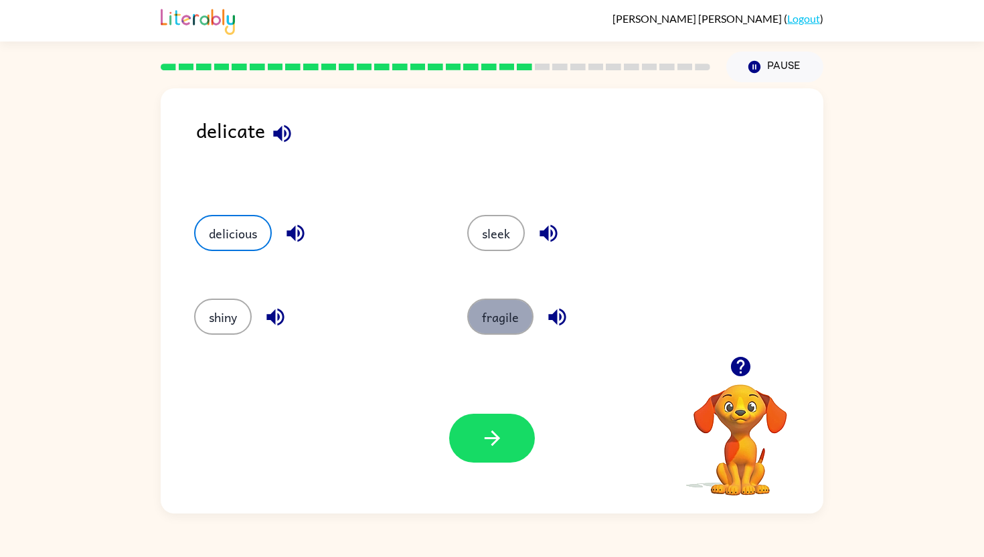
click at [488, 307] on button "fragile" at bounding box center [500, 317] width 66 height 36
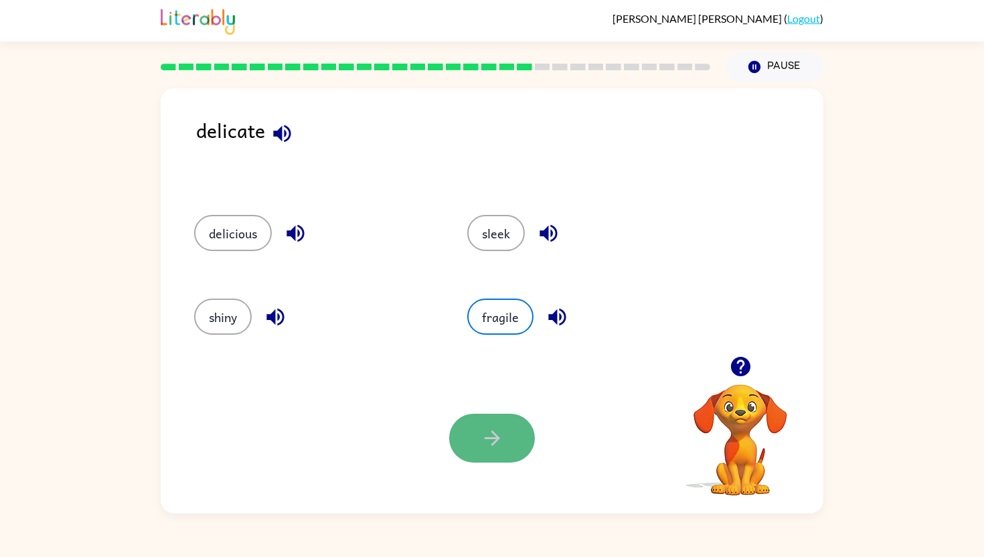
click at [508, 433] on button "button" at bounding box center [492, 438] width 86 height 49
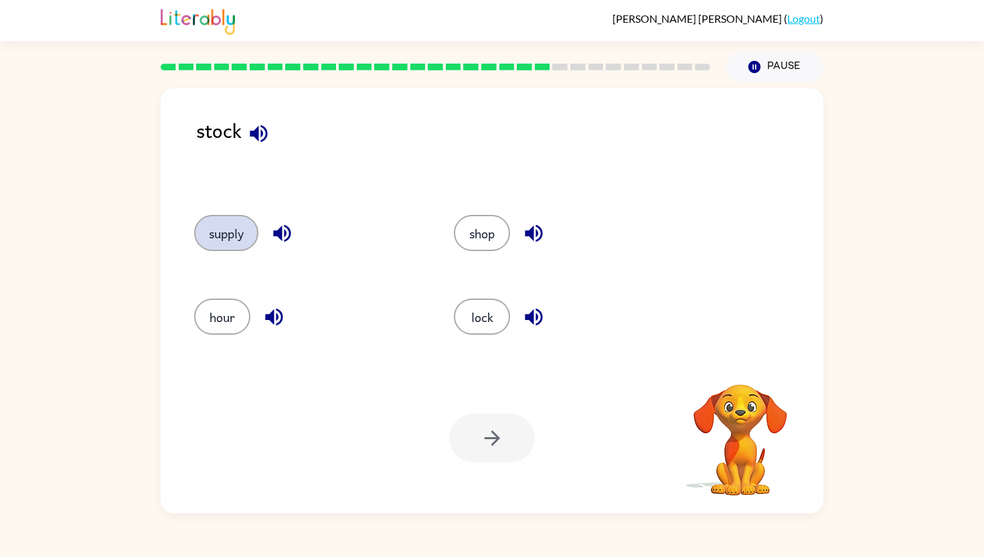
click at [223, 230] on button "supply" at bounding box center [226, 233] width 64 height 36
click at [494, 451] on button "button" at bounding box center [492, 438] width 86 height 49
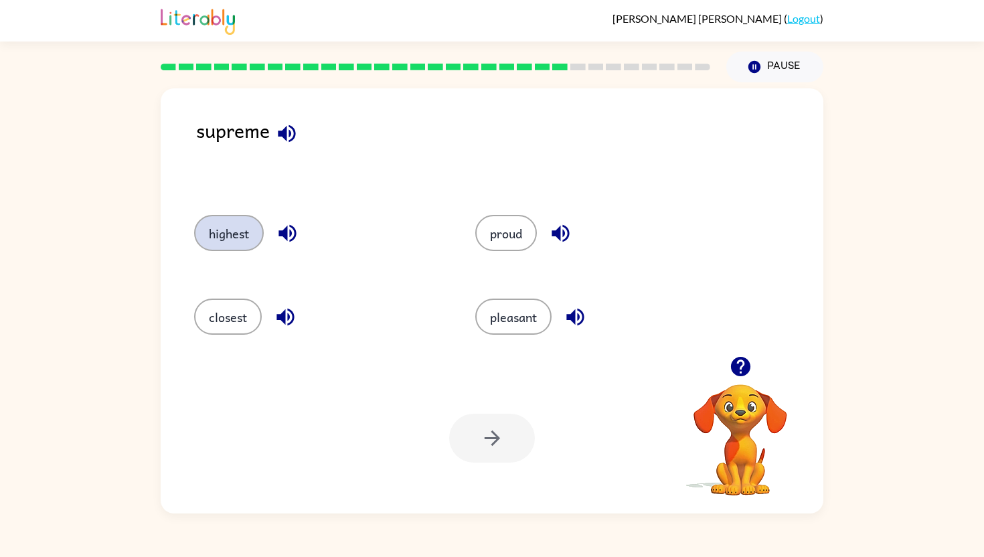
click at [254, 233] on button "highest" at bounding box center [229, 233] width 70 height 36
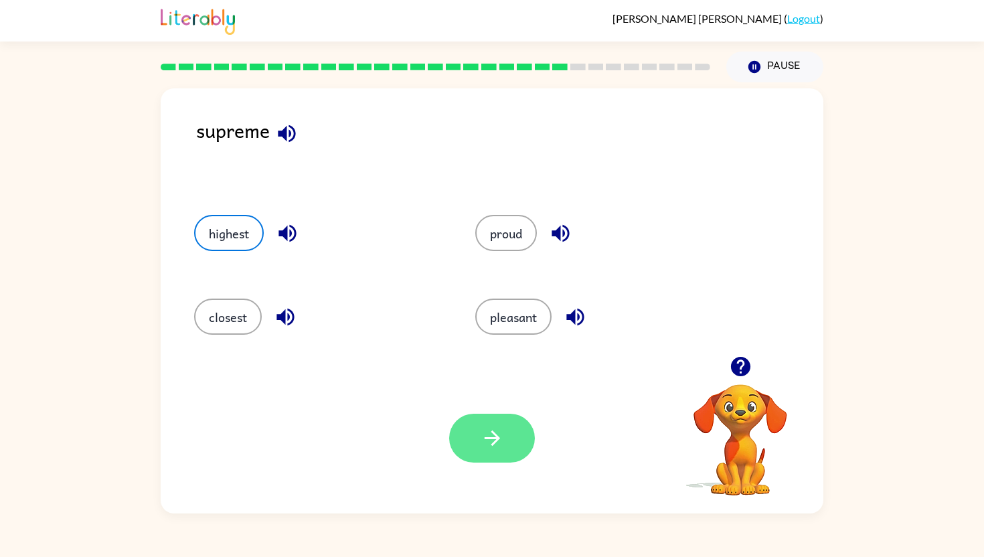
click at [496, 434] on icon "button" at bounding box center [492, 438] width 23 height 23
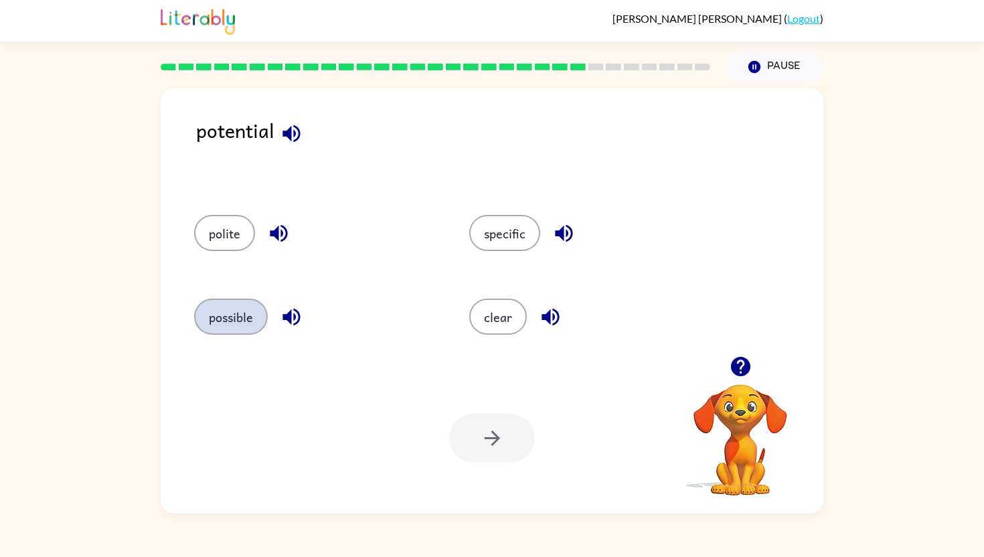
click at [238, 322] on button "possible" at bounding box center [231, 317] width 74 height 36
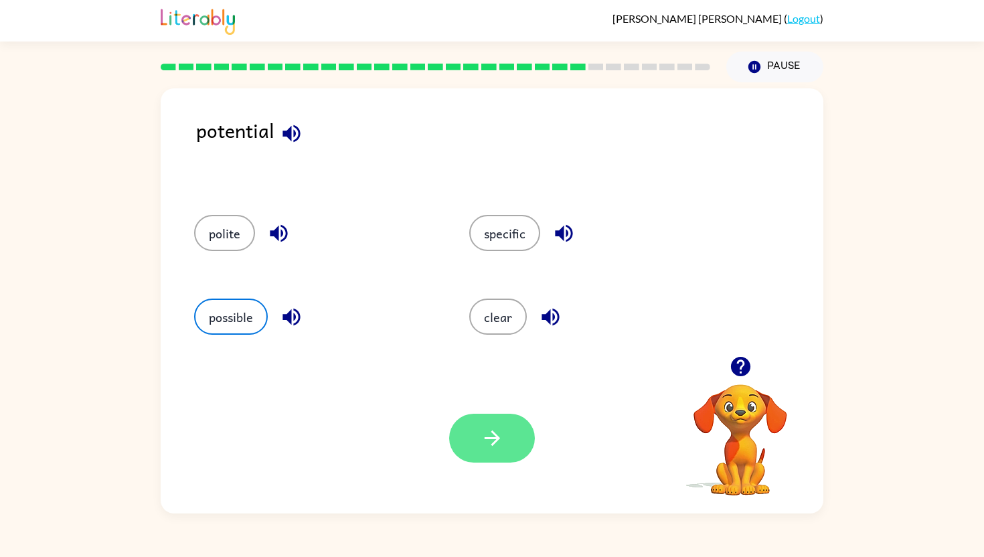
click at [500, 427] on icon "button" at bounding box center [492, 438] width 23 height 23
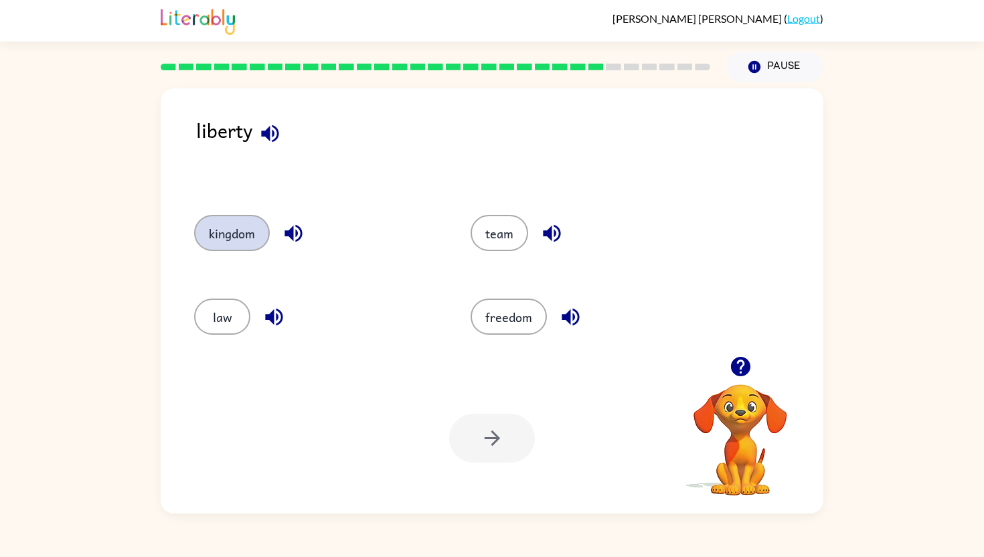
click at [236, 227] on button "kingdom" at bounding box center [232, 233] width 76 height 36
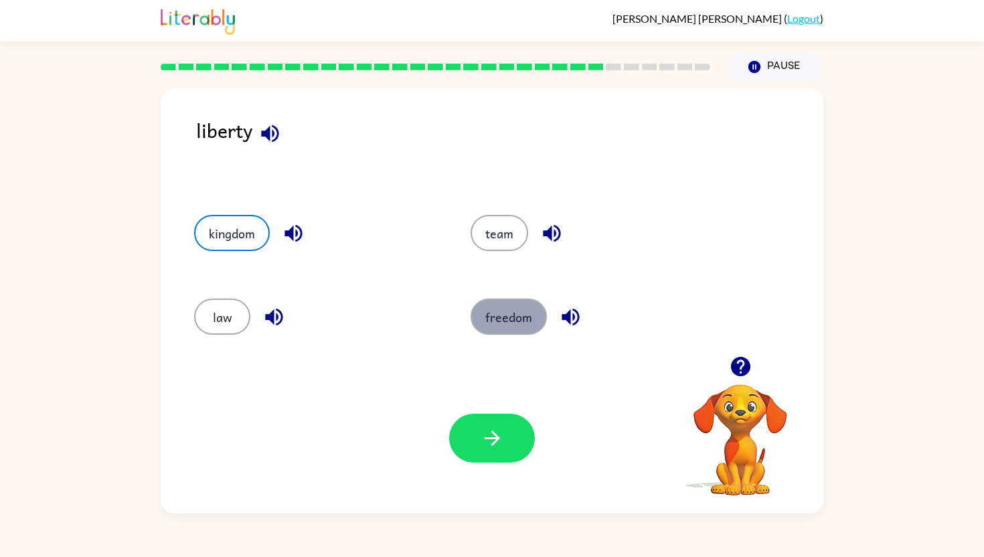
click at [520, 325] on button "freedom" at bounding box center [509, 317] width 76 height 36
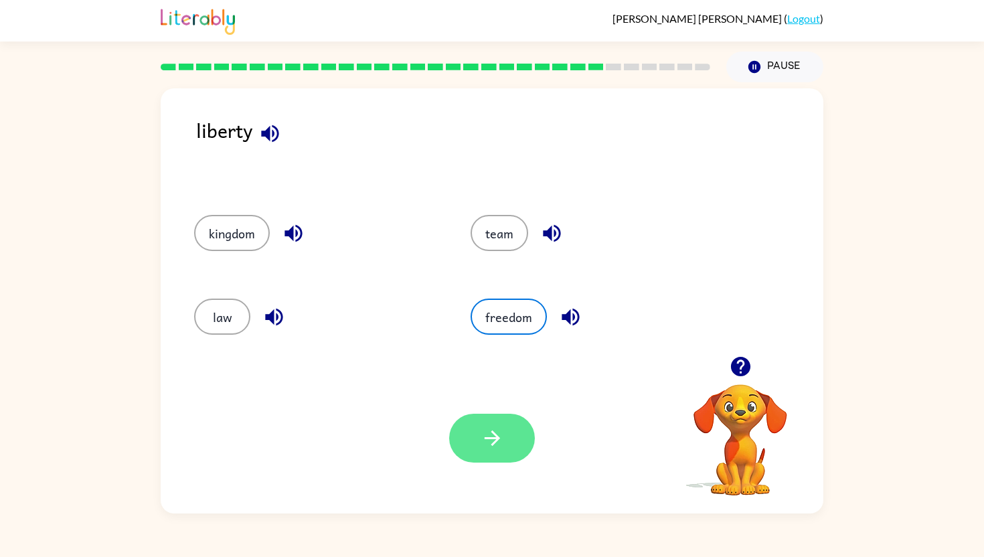
click at [490, 435] on icon "button" at bounding box center [492, 438] width 23 height 23
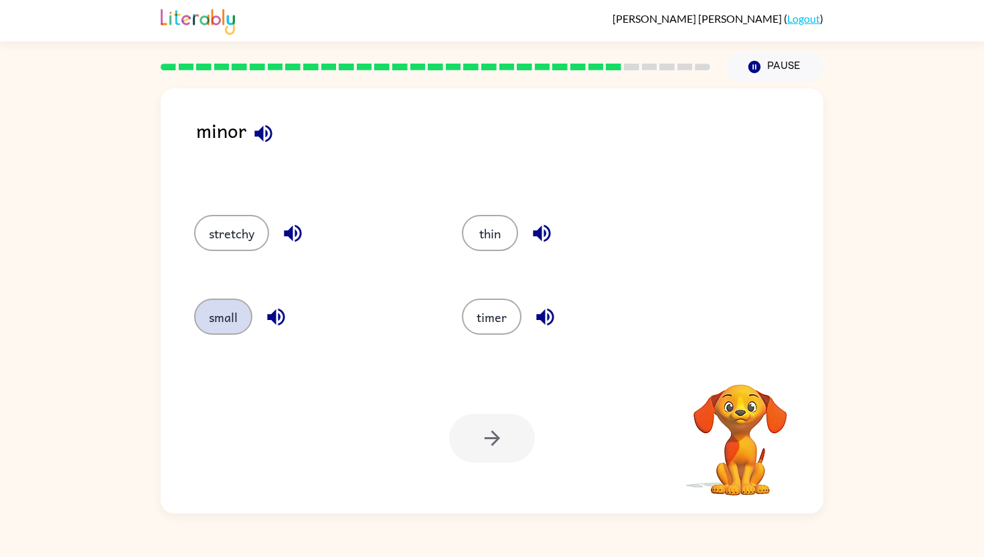
click at [234, 305] on button "small" at bounding box center [223, 317] width 58 height 36
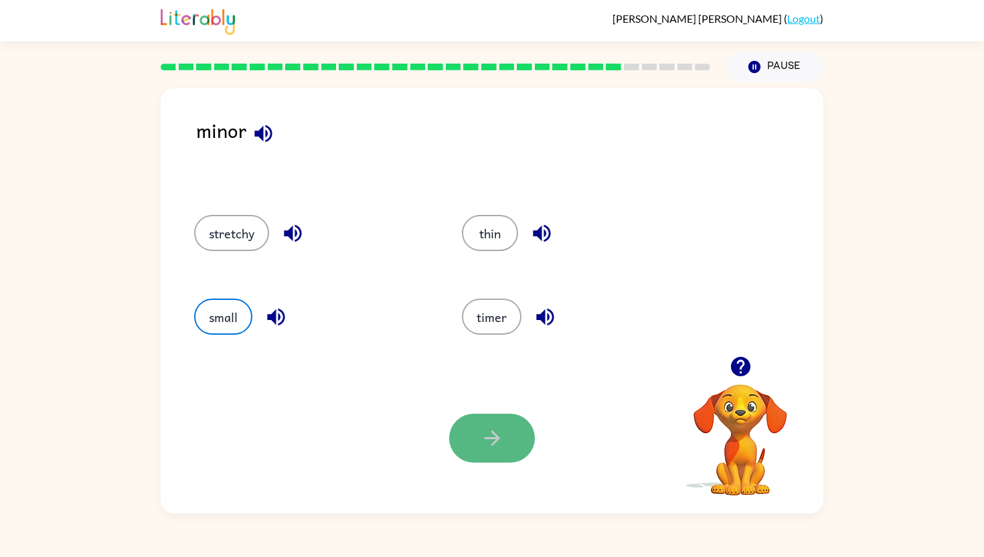
click at [484, 435] on icon "button" at bounding box center [492, 438] width 23 height 23
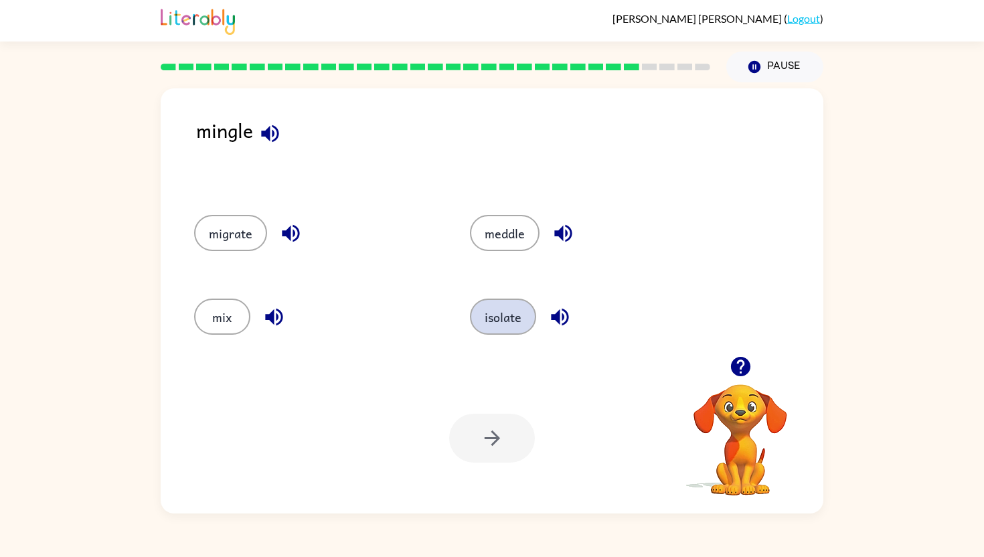
click at [482, 303] on button "isolate" at bounding box center [503, 317] width 66 height 36
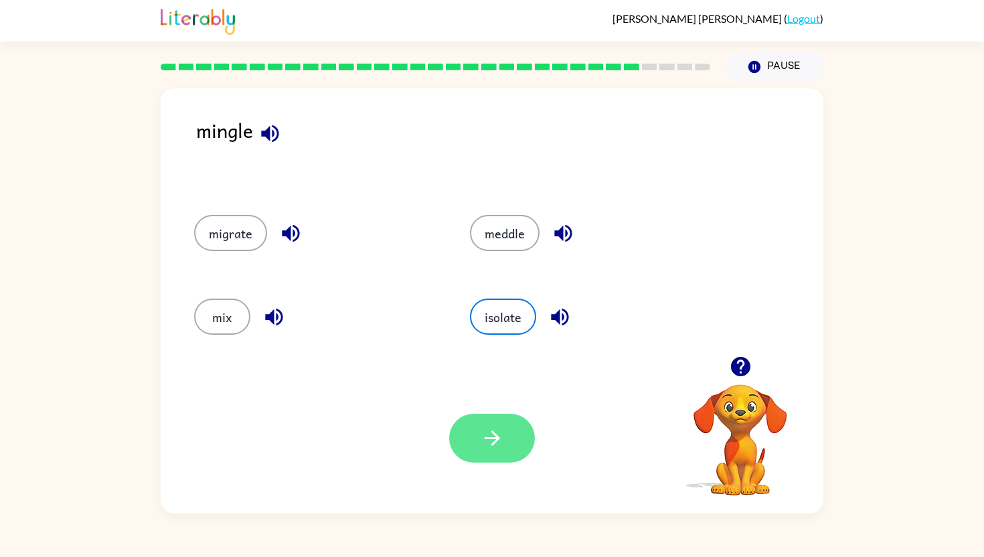
click at [484, 440] on icon "button" at bounding box center [492, 438] width 23 height 23
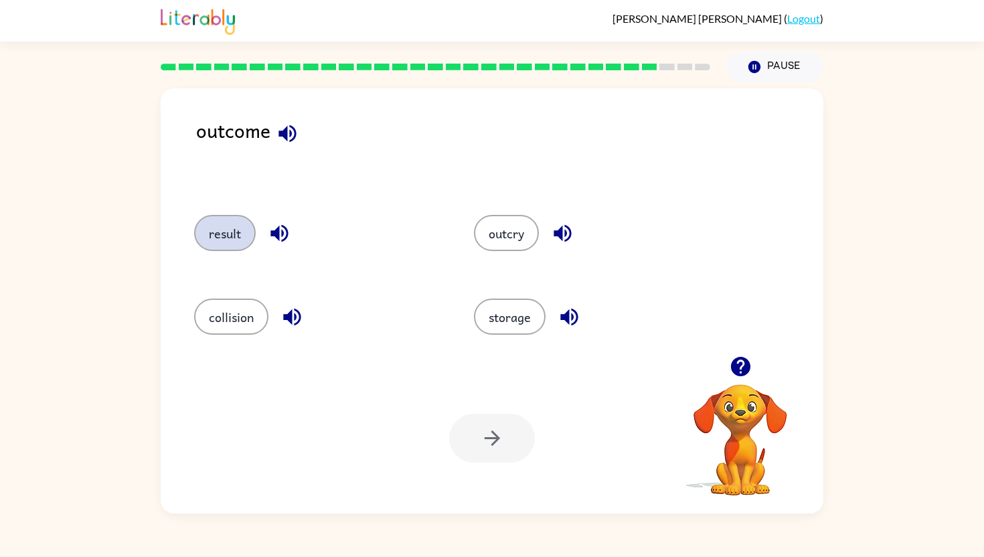
click at [236, 218] on button "result" at bounding box center [225, 233] width 62 height 36
click at [478, 421] on button "button" at bounding box center [492, 438] width 86 height 49
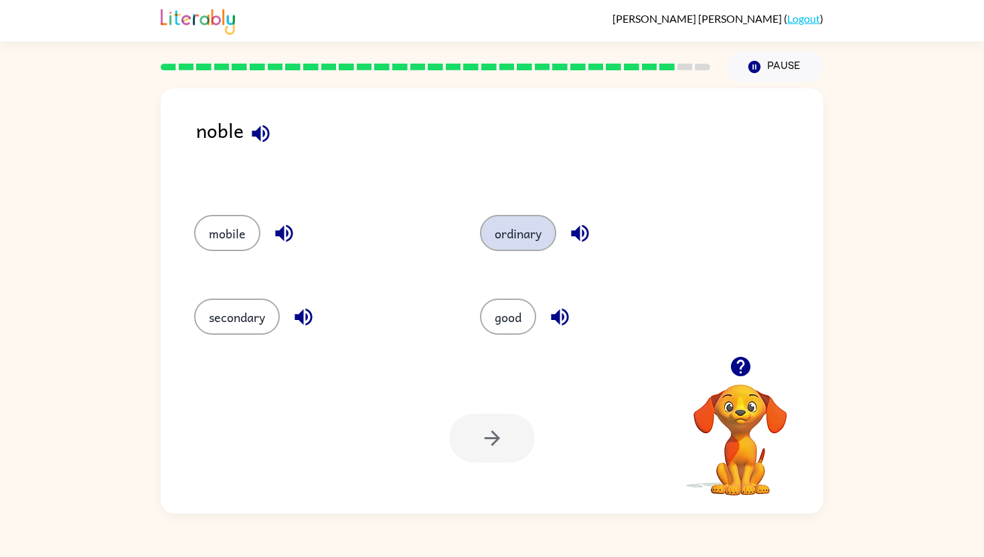
click at [538, 230] on button "ordinary" at bounding box center [518, 233] width 76 height 36
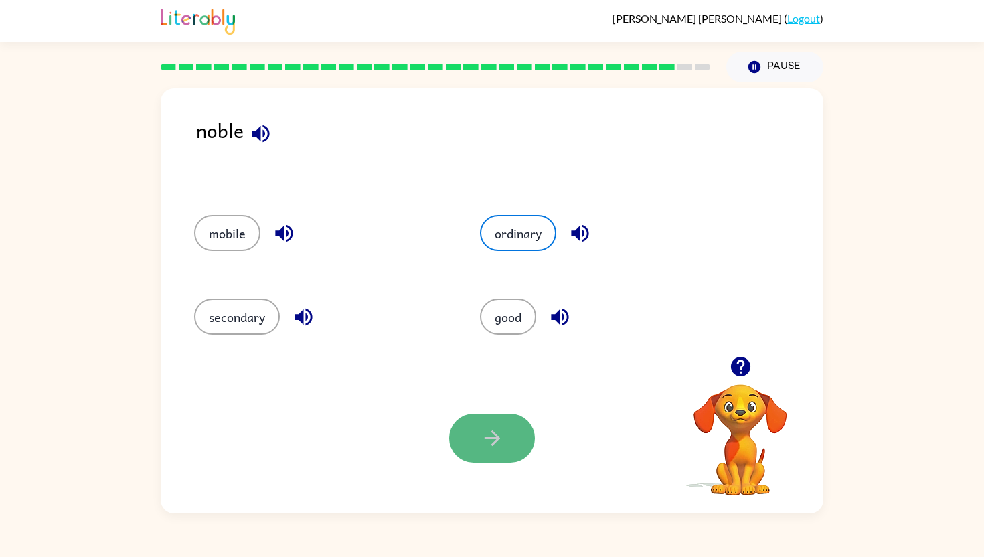
click at [491, 433] on icon "button" at bounding box center [492, 438] width 23 height 23
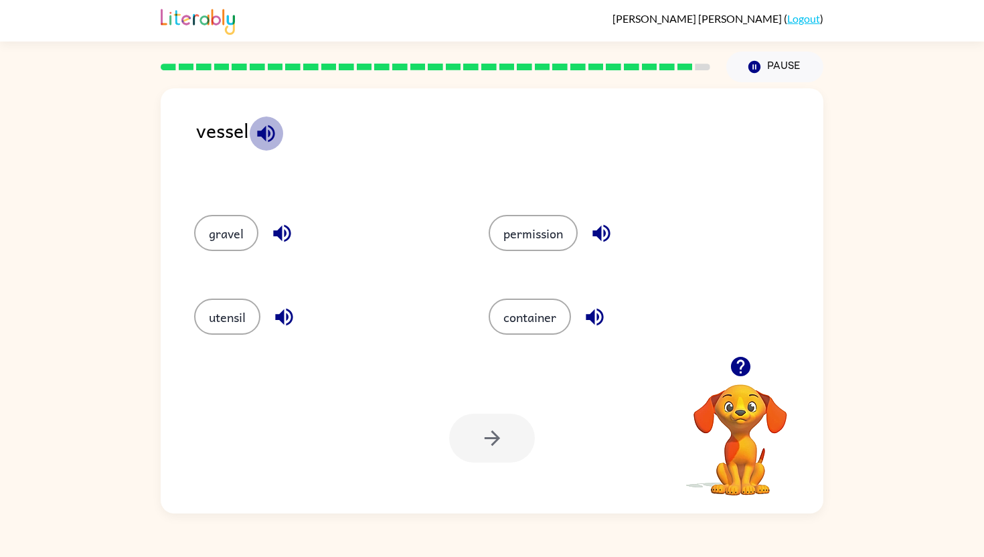
click at [281, 136] on button "button" at bounding box center [266, 134] width 34 height 34
click at [297, 317] on button "button" at bounding box center [284, 317] width 34 height 34
click at [592, 322] on icon "button" at bounding box center [594, 316] width 23 height 23
click at [547, 319] on button "container" at bounding box center [530, 317] width 82 height 36
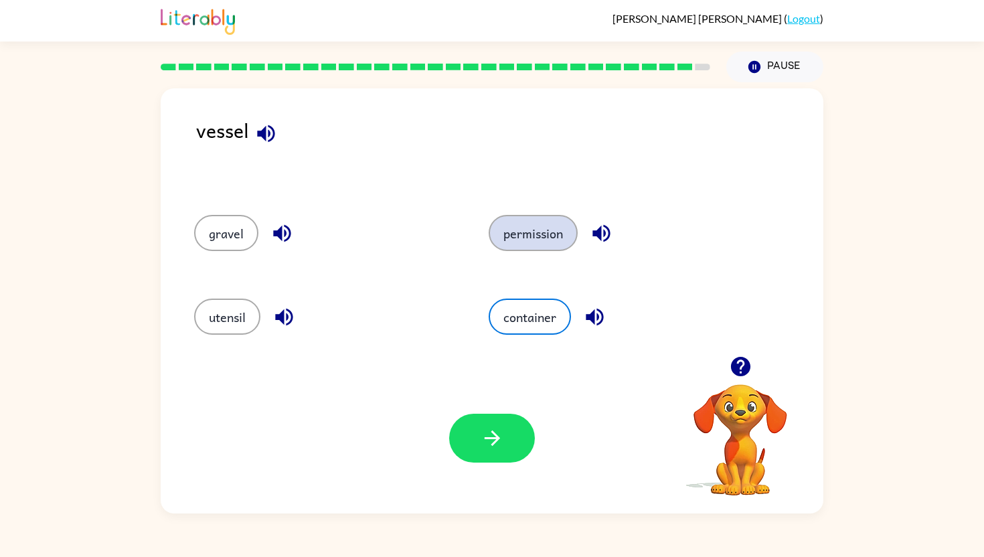
click at [527, 240] on button "permission" at bounding box center [533, 233] width 89 height 36
click at [599, 232] on icon "button" at bounding box center [601, 233] width 17 height 17
click at [293, 234] on icon "button" at bounding box center [282, 233] width 23 height 23
click at [247, 244] on button "gravel" at bounding box center [226, 233] width 64 height 36
click at [539, 244] on button "permission" at bounding box center [533, 233] width 89 height 36
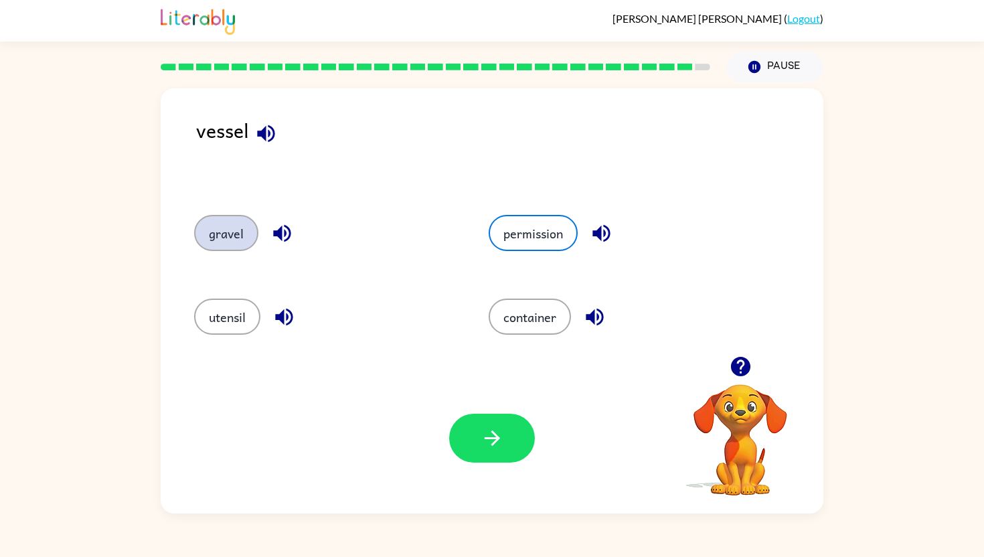
click at [229, 245] on button "gravel" at bounding box center [226, 233] width 64 height 36
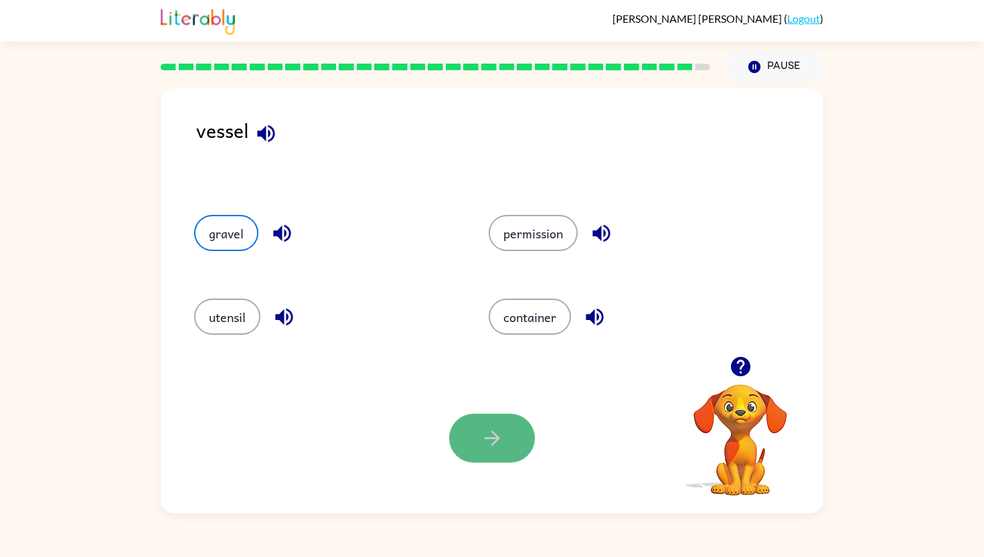
click at [514, 445] on button "button" at bounding box center [492, 438] width 86 height 49
